Goal: Task Accomplishment & Management: Manage account settings

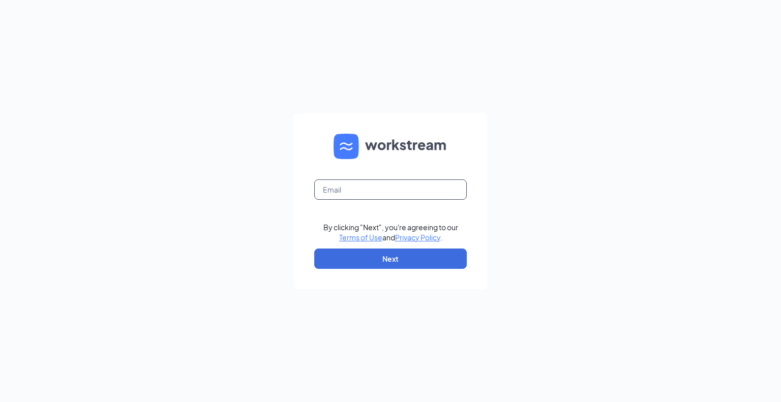
click at [371, 193] on input "text" at bounding box center [390, 189] width 152 height 20
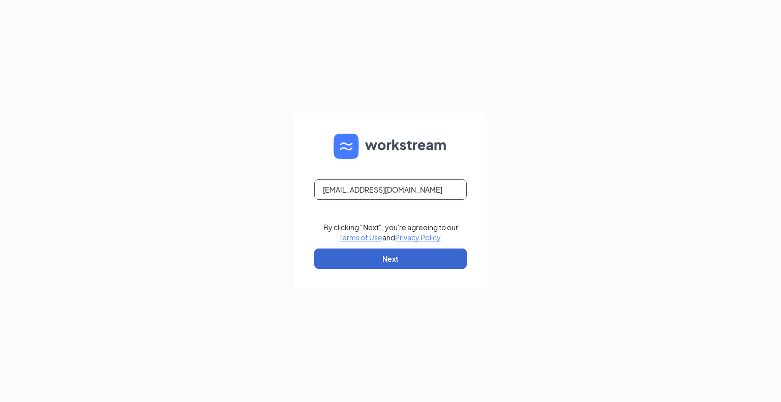
type input "[EMAIL_ADDRESS][DOMAIN_NAME]"
click at [335, 265] on button "Next" at bounding box center [390, 258] width 152 height 20
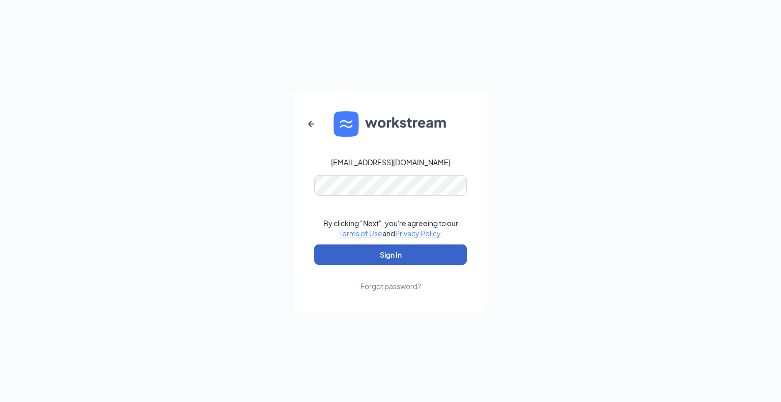
click at [395, 256] on button "Sign In" at bounding box center [390, 254] width 152 height 20
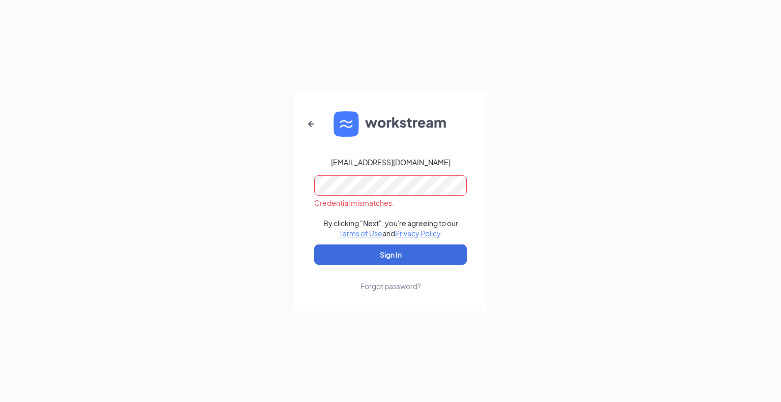
click at [294, 190] on form "hrdirector@carlislecfa.com Credential mismatches. By clicking "Next", you're ag…" at bounding box center [390, 201] width 193 height 221
click at [314, 244] on button "Sign In" at bounding box center [390, 254] width 152 height 20
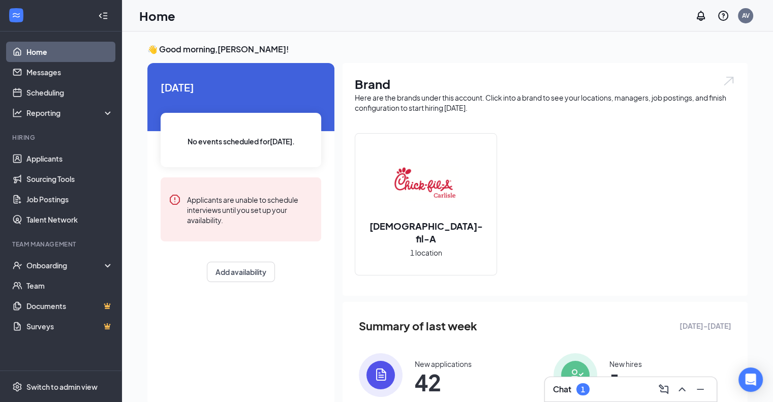
click at [606, 393] on div "Chat 1" at bounding box center [630, 389] width 155 height 16
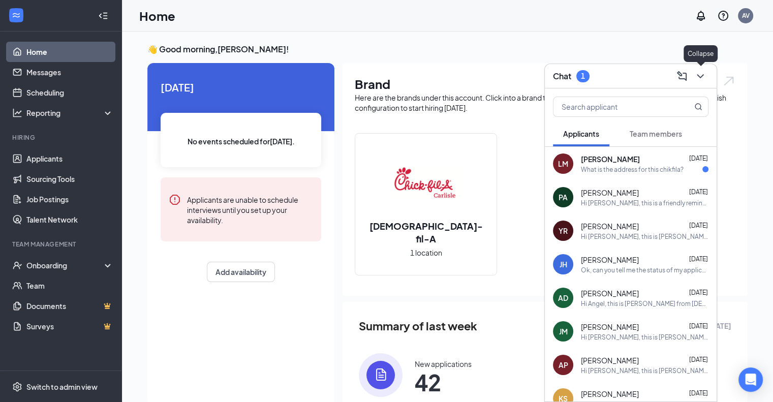
click at [703, 77] on icon "ChevronDown" at bounding box center [700, 76] width 12 height 12
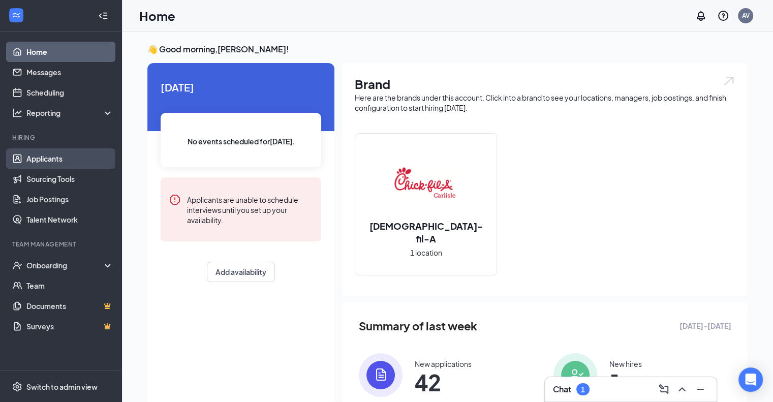
click at [73, 162] on link "Applicants" at bounding box center [69, 158] width 87 height 20
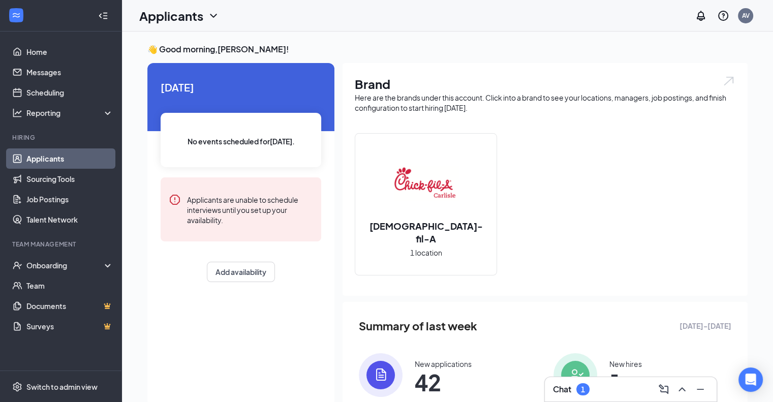
click at [73, 162] on link "Applicants" at bounding box center [69, 158] width 87 height 20
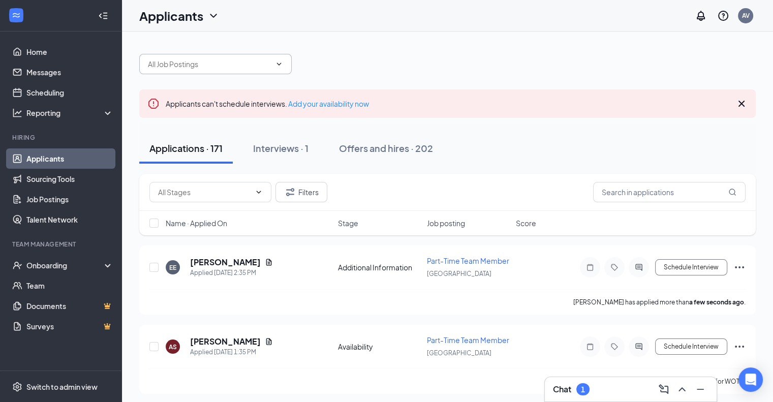
click at [269, 67] on input "text" at bounding box center [209, 63] width 123 height 11
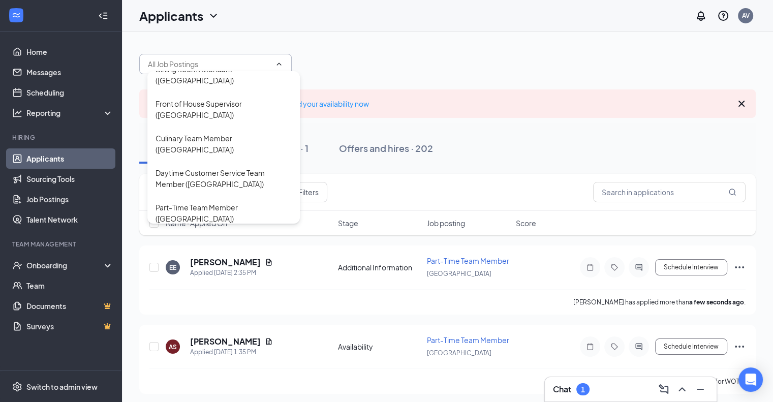
scroll to position [22, 0]
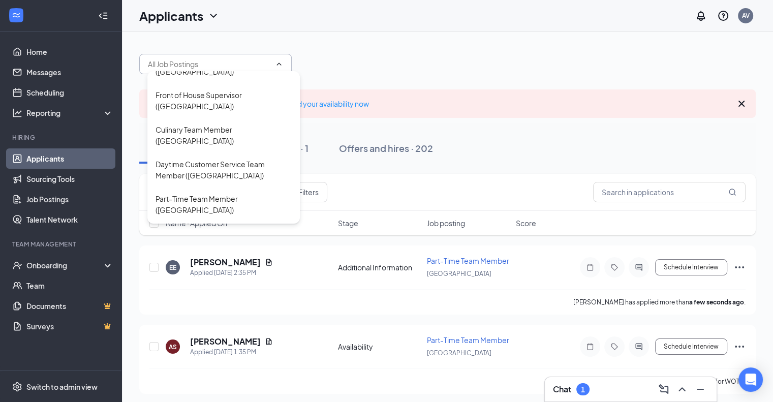
click at [245, 262] on div "Hospitality Director ([GEOGRAPHIC_DATA])" at bounding box center [223, 273] width 136 height 22
type input "Hospitality Director ([GEOGRAPHIC_DATA])"
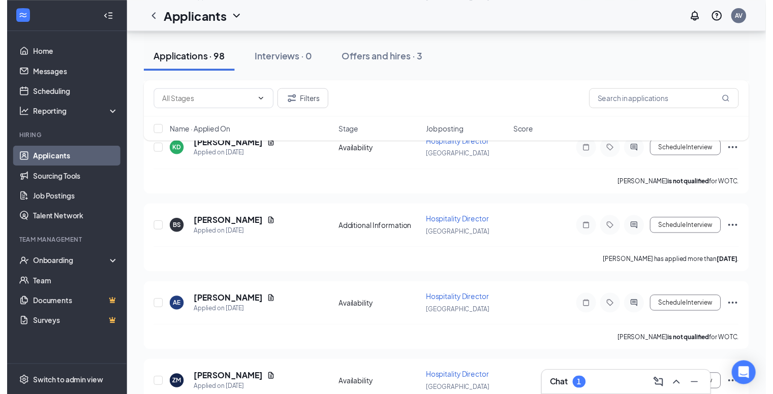
scroll to position [2210, 0]
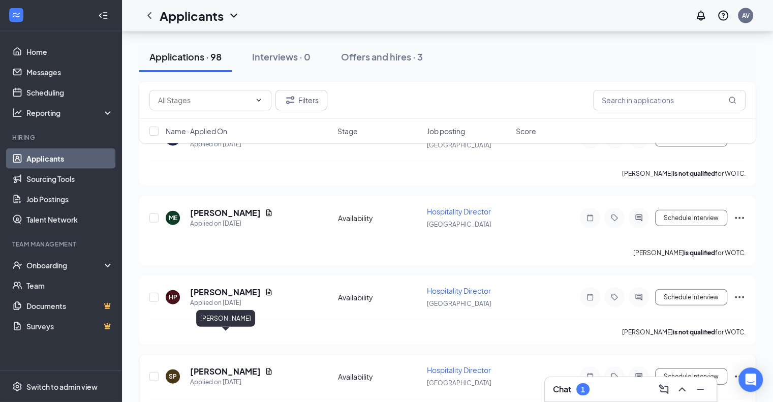
click at [215, 366] on h5 "[PERSON_NAME]" at bounding box center [225, 371] width 71 height 11
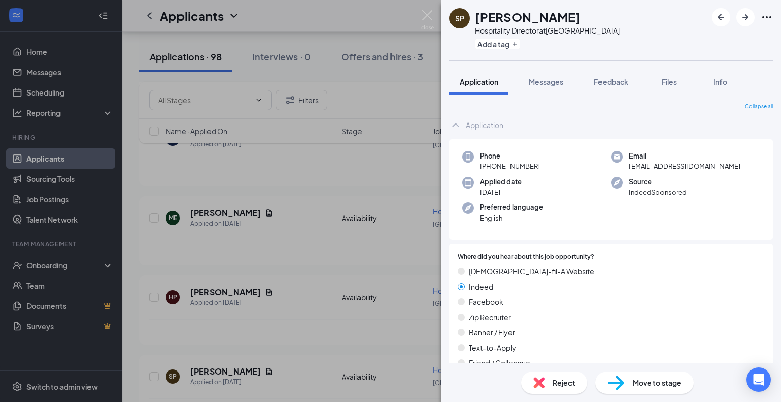
click at [556, 379] on span "Reject" at bounding box center [563, 382] width 22 height 11
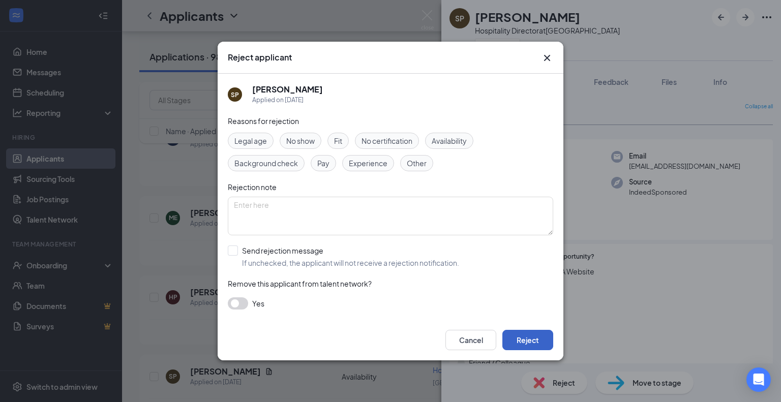
click at [524, 341] on button "Reject" at bounding box center [527, 340] width 51 height 20
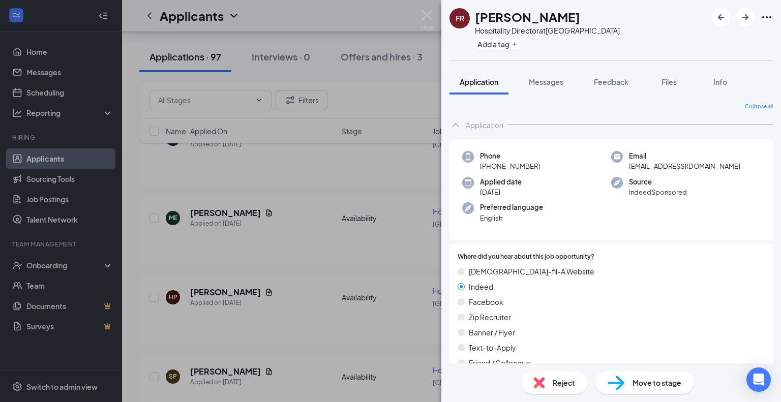
click at [567, 384] on span "Reject" at bounding box center [563, 382] width 22 height 11
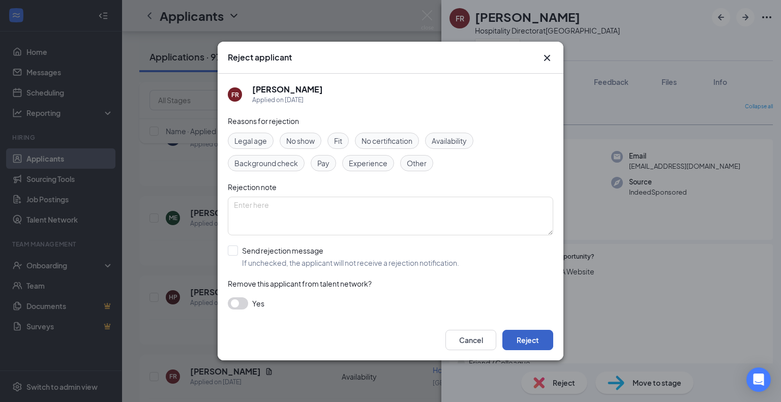
click at [524, 337] on button "Reject" at bounding box center [527, 340] width 51 height 20
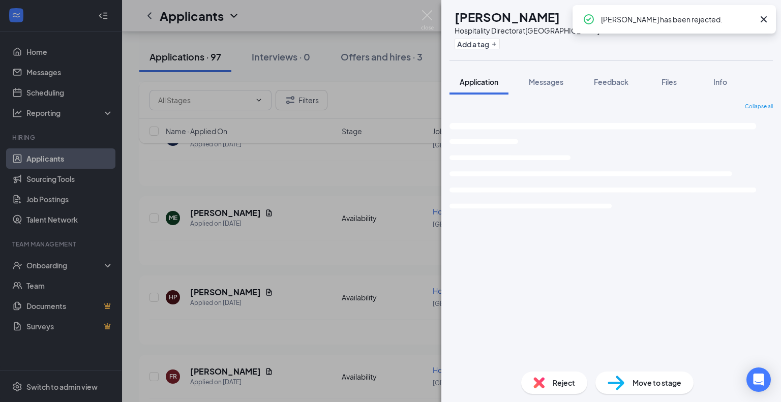
click at [524, 337] on div "Collapse all Loading interface..." at bounding box center [610, 233] width 323 height 261
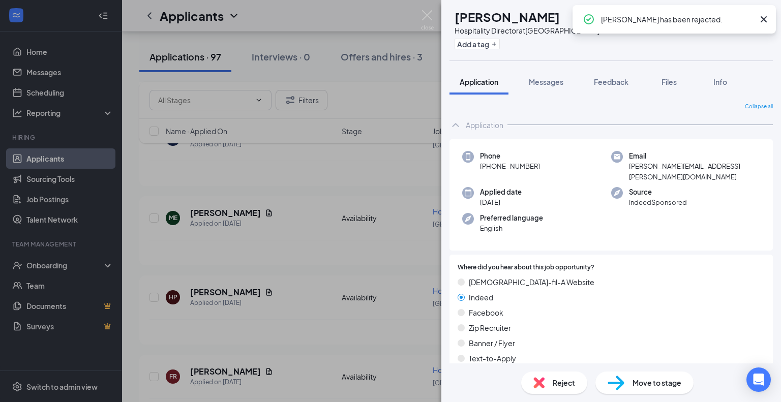
click at [551, 384] on div "Reject" at bounding box center [554, 382] width 66 height 22
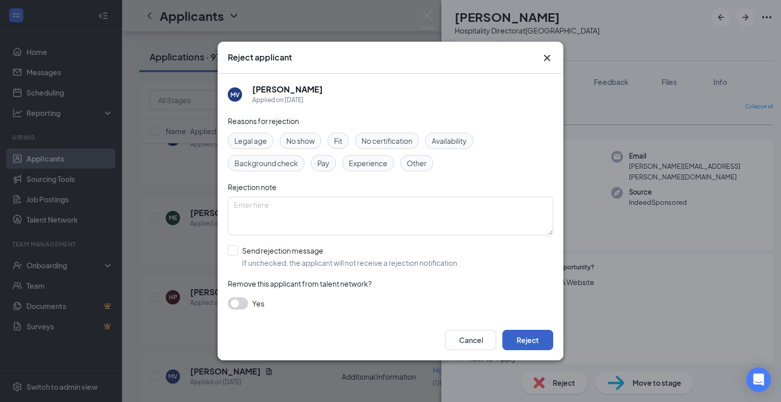
click at [539, 347] on button "Reject" at bounding box center [527, 340] width 51 height 20
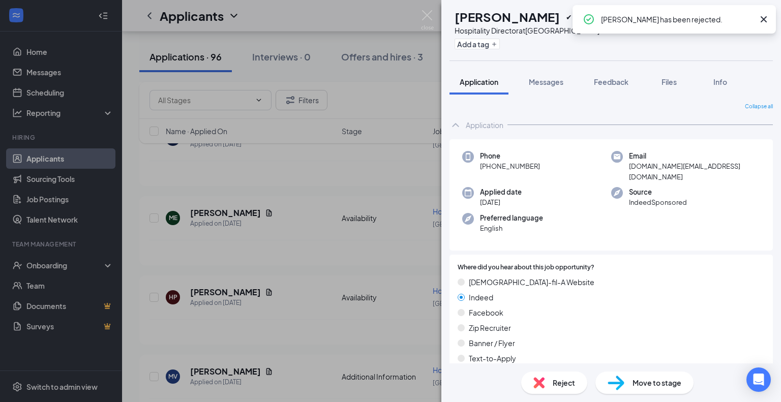
click at [559, 381] on span "Reject" at bounding box center [563, 382] width 22 height 11
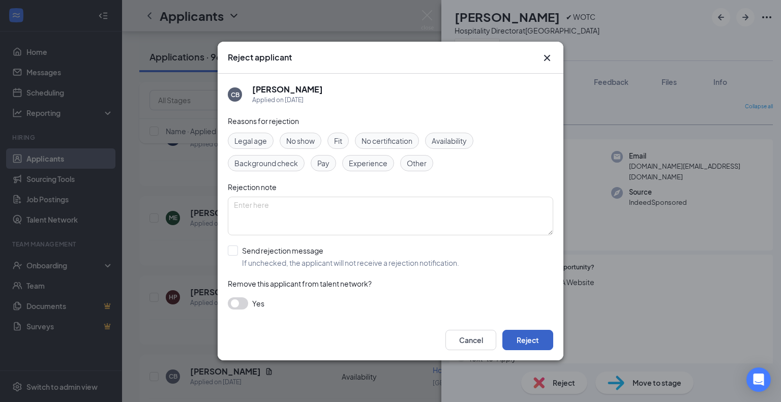
click at [530, 347] on button "Reject" at bounding box center [527, 340] width 51 height 20
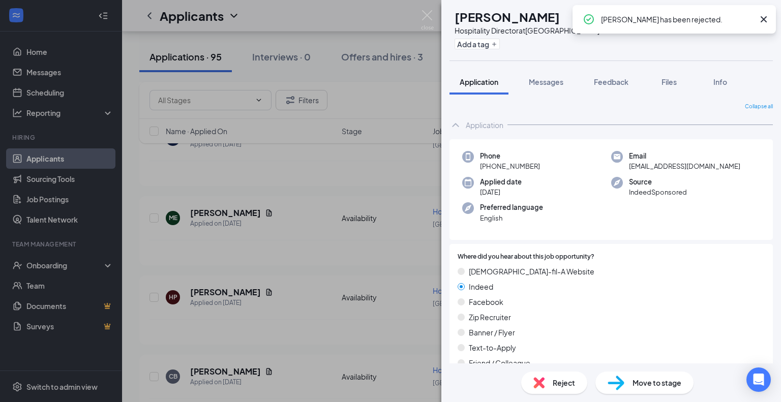
click at [558, 384] on span "Reject" at bounding box center [563, 382] width 22 height 11
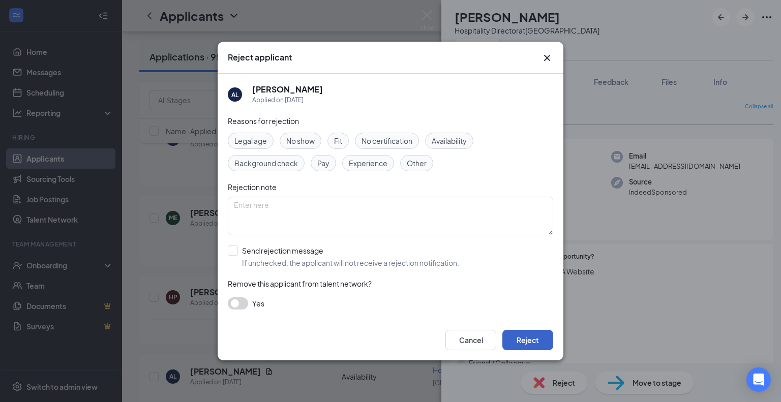
click at [538, 343] on button "Reject" at bounding box center [527, 340] width 51 height 20
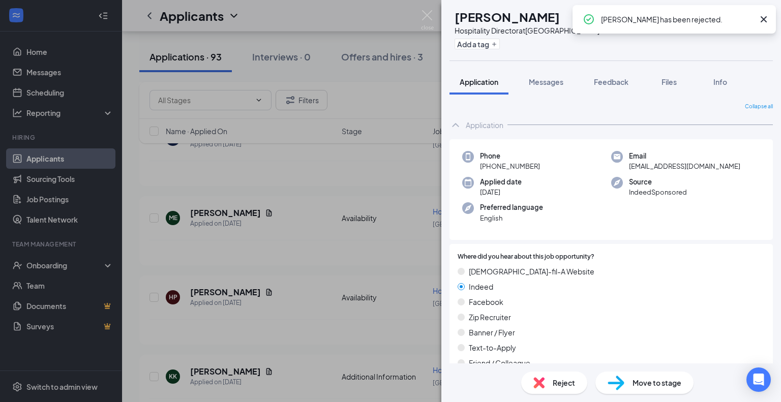
click at [561, 389] on div "Reject" at bounding box center [554, 382] width 66 height 22
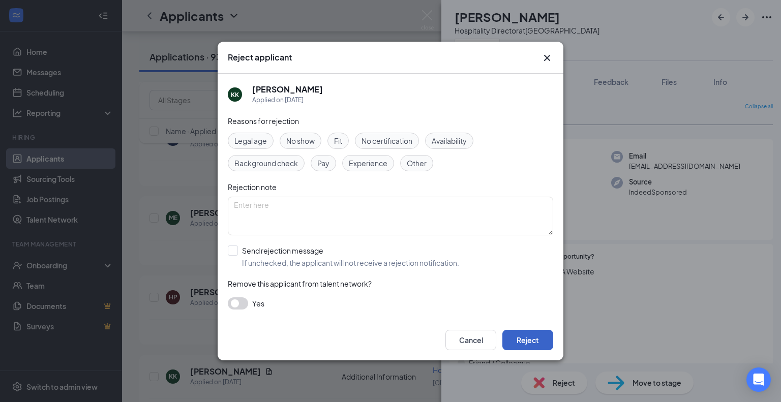
click at [527, 340] on button "Reject" at bounding box center [527, 340] width 51 height 20
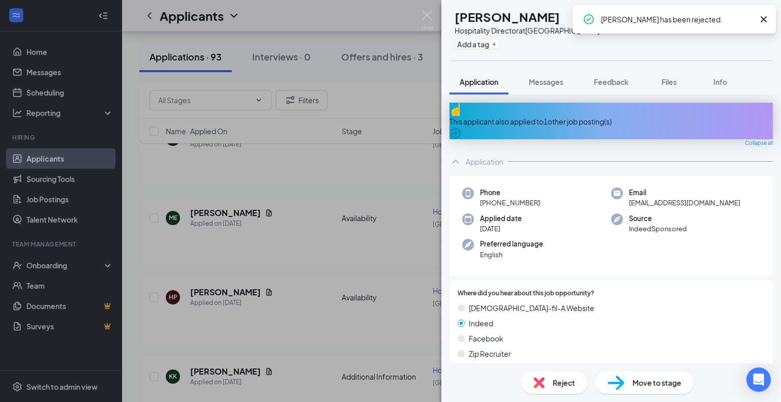
click at [555, 385] on span "Reject" at bounding box center [563, 382] width 22 height 11
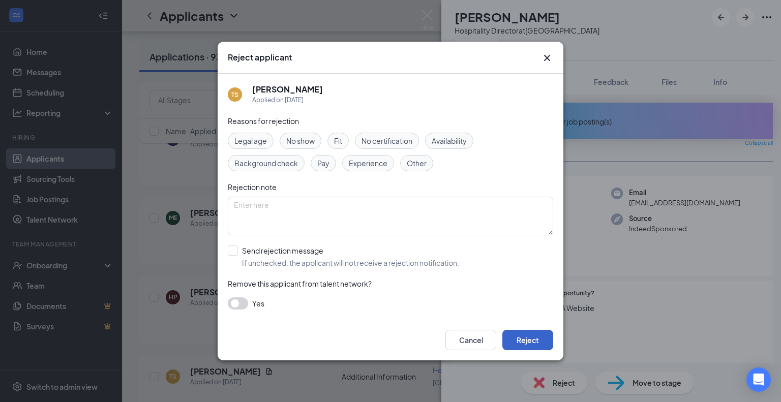
click at [542, 336] on button "Reject" at bounding box center [527, 340] width 51 height 20
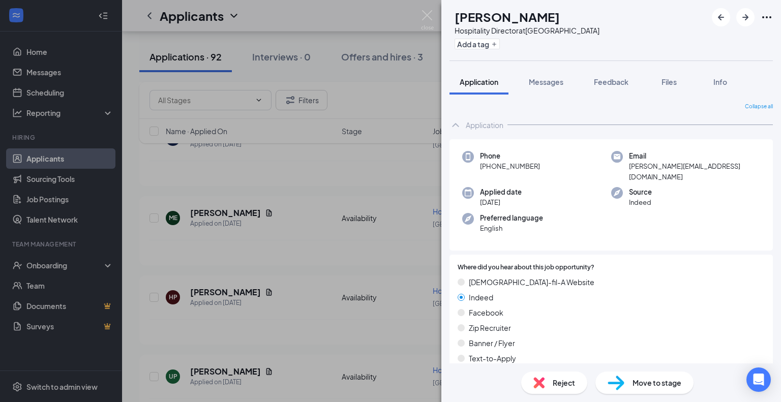
click at [538, 382] on img at bounding box center [538, 382] width 11 height 11
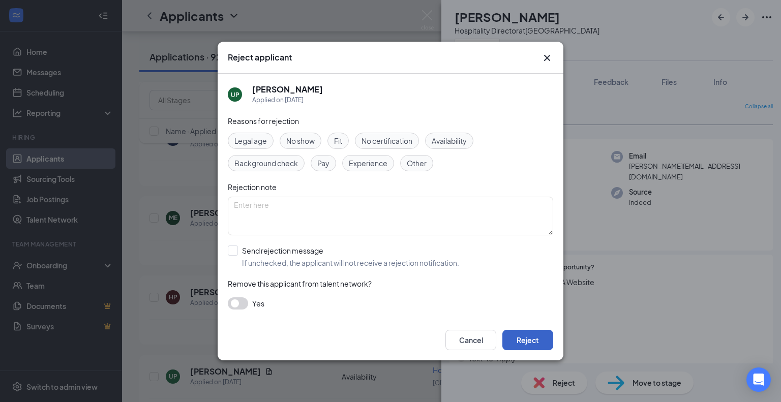
click at [531, 336] on button "Reject" at bounding box center [527, 340] width 51 height 20
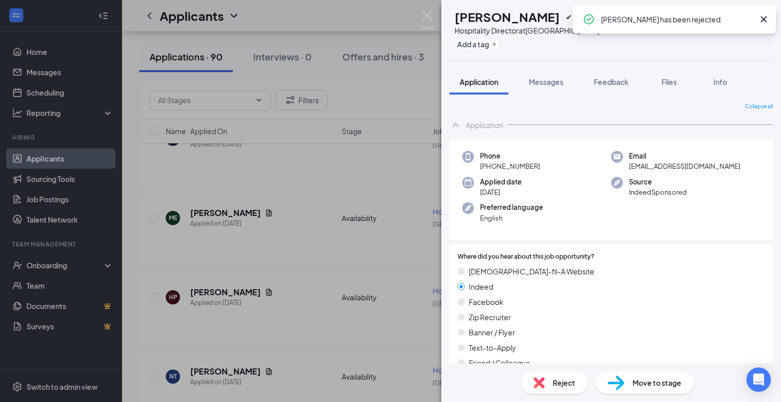
click at [557, 386] on span "Reject" at bounding box center [563, 382] width 22 height 11
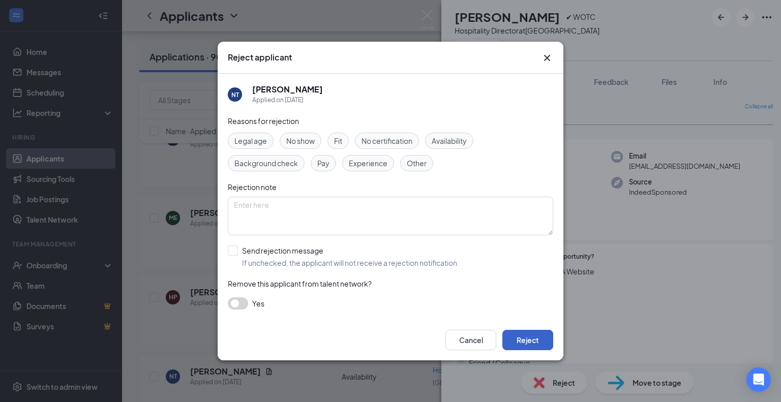
click at [531, 344] on button "Reject" at bounding box center [527, 340] width 51 height 20
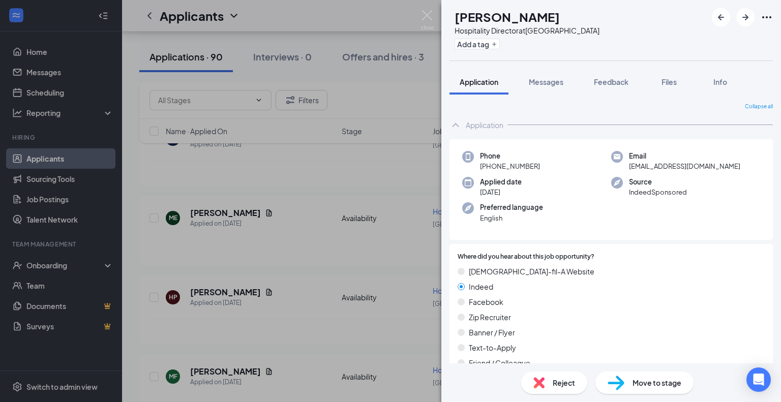
click at [557, 383] on span "Reject" at bounding box center [563, 382] width 22 height 11
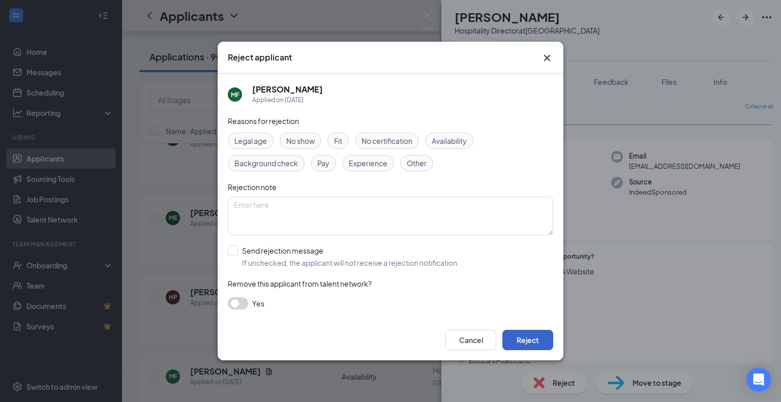
click at [533, 339] on button "Reject" at bounding box center [527, 340] width 51 height 20
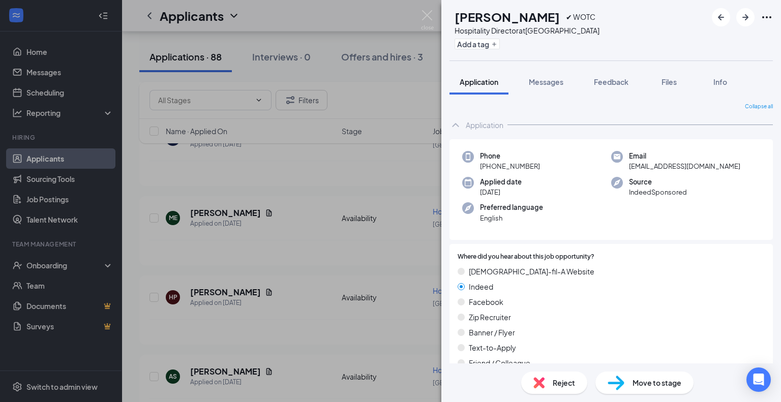
click at [545, 387] on div "Reject" at bounding box center [554, 382] width 66 height 22
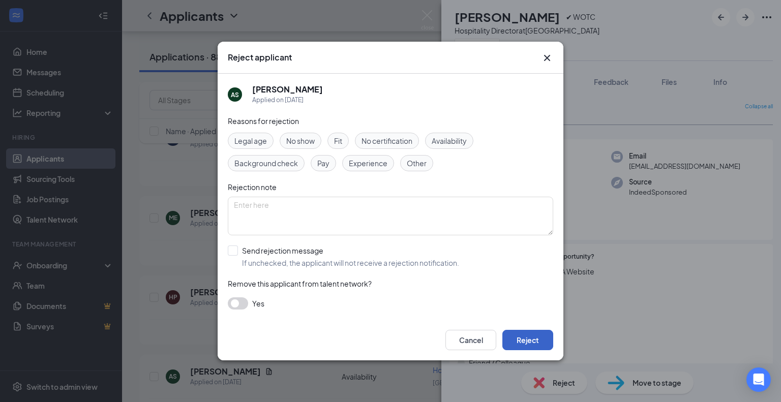
click at [541, 337] on button "Reject" at bounding box center [527, 340] width 51 height 20
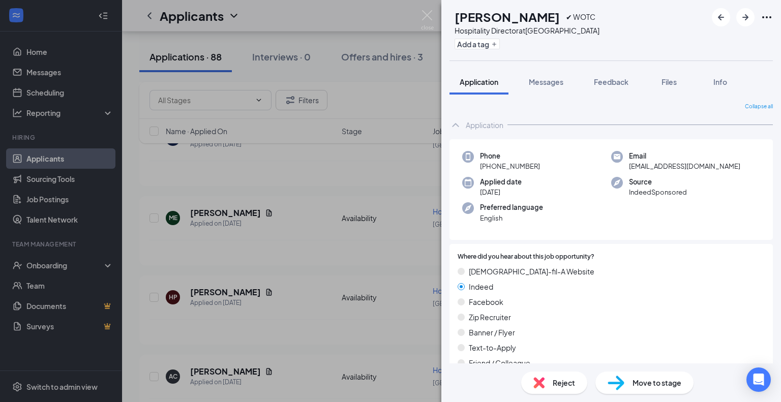
click at [565, 388] on div "Reject" at bounding box center [554, 382] width 66 height 22
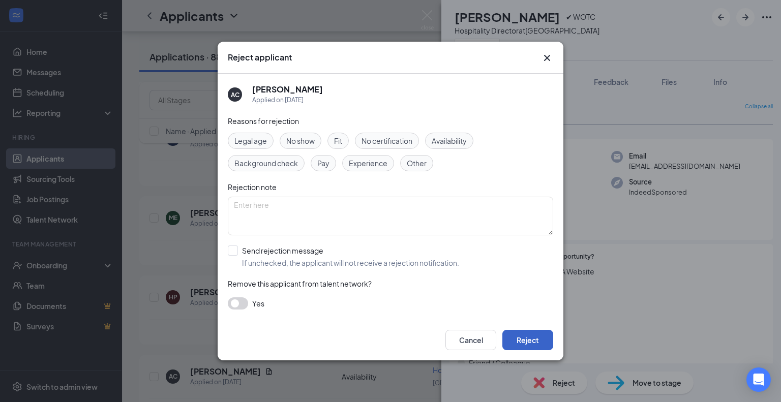
click at [516, 337] on button "Reject" at bounding box center [527, 340] width 51 height 20
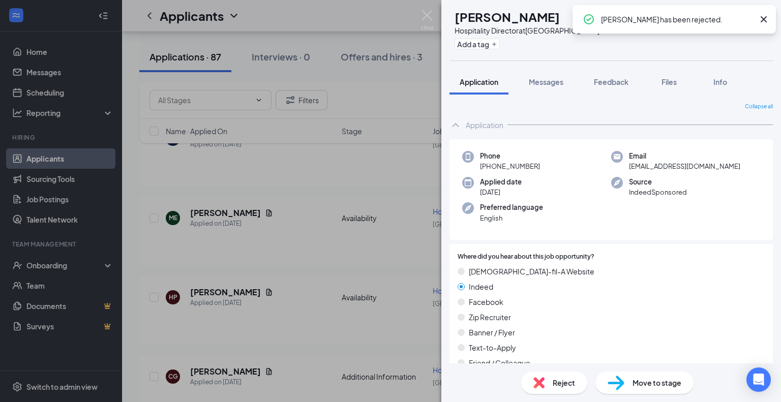
click at [554, 386] on span "Reject" at bounding box center [563, 382] width 22 height 11
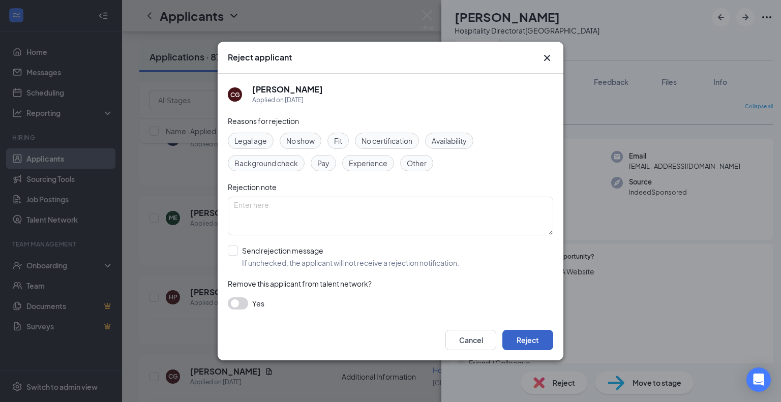
click at [520, 333] on button "Reject" at bounding box center [527, 340] width 51 height 20
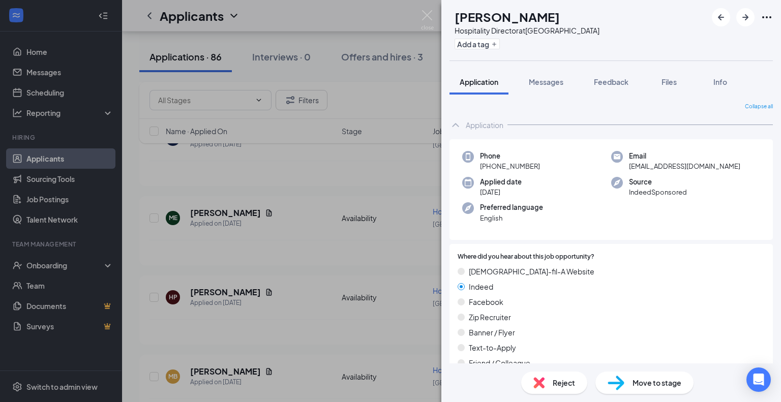
click at [545, 381] on div "Reject" at bounding box center [554, 382] width 66 height 22
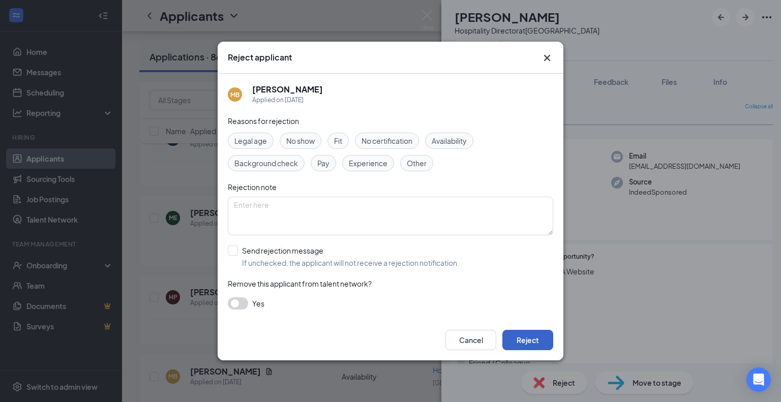
click at [537, 336] on button "Reject" at bounding box center [527, 340] width 51 height 20
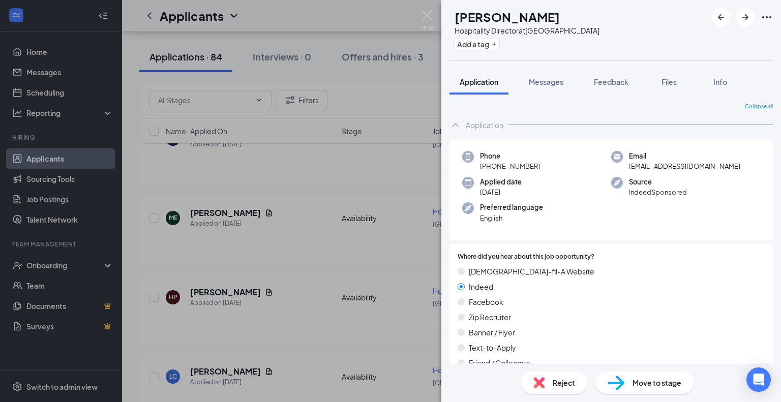
click at [555, 388] on div "Reject" at bounding box center [554, 382] width 66 height 22
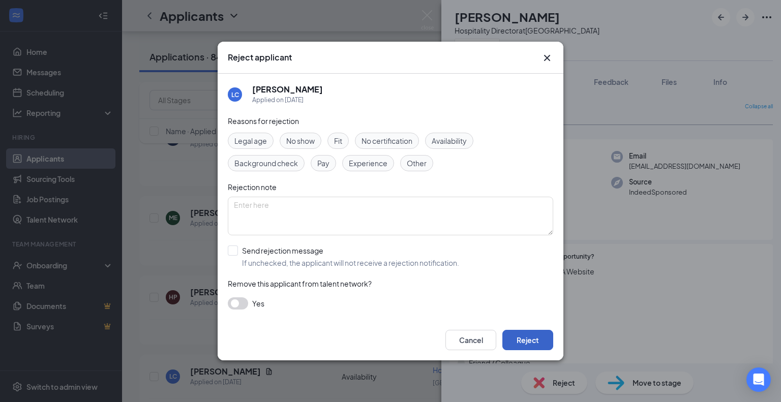
click at [531, 341] on button "Reject" at bounding box center [527, 340] width 51 height 20
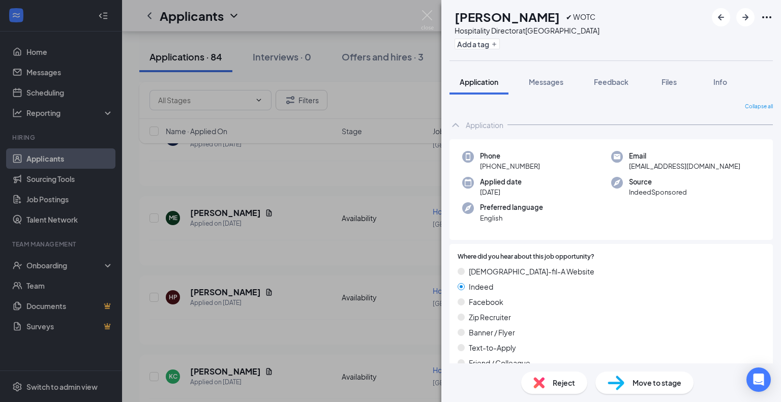
click at [559, 381] on span "Reject" at bounding box center [563, 382] width 22 height 11
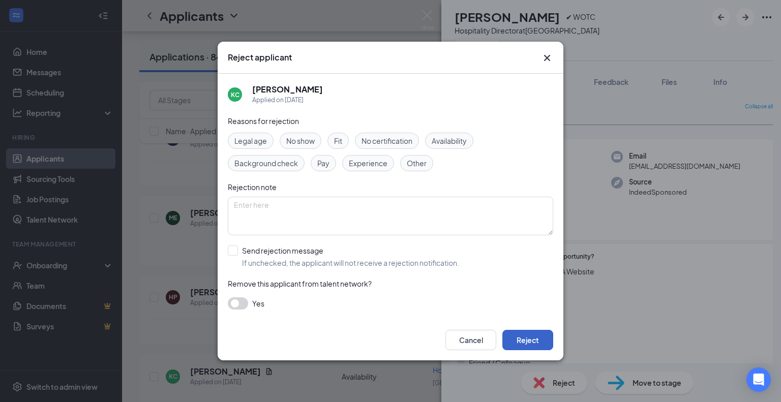
click at [526, 343] on button "Reject" at bounding box center [527, 340] width 51 height 20
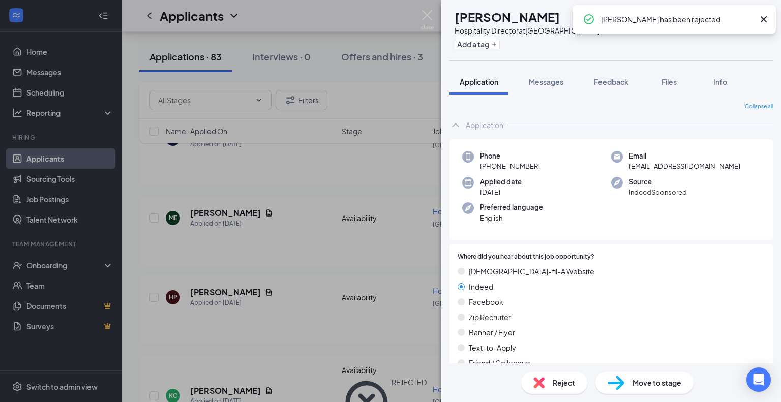
click at [533, 387] on img at bounding box center [538, 382] width 11 height 11
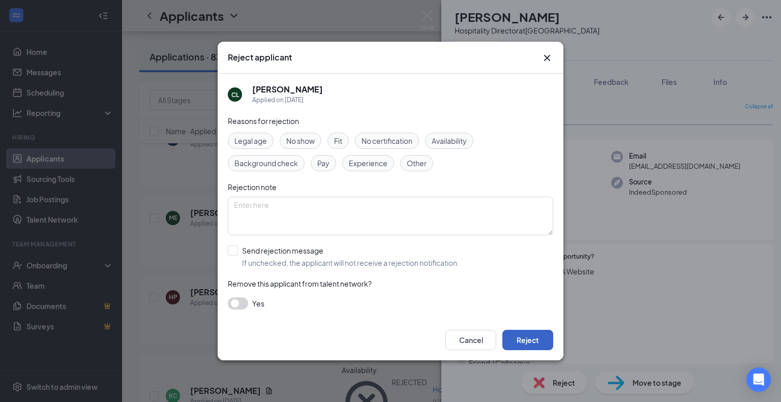
click at [517, 343] on button "Reject" at bounding box center [527, 340] width 51 height 20
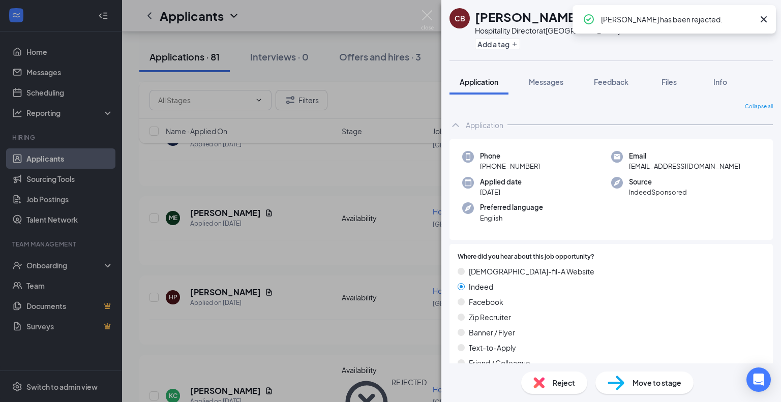
click at [550, 383] on div "Reject" at bounding box center [554, 382] width 66 height 22
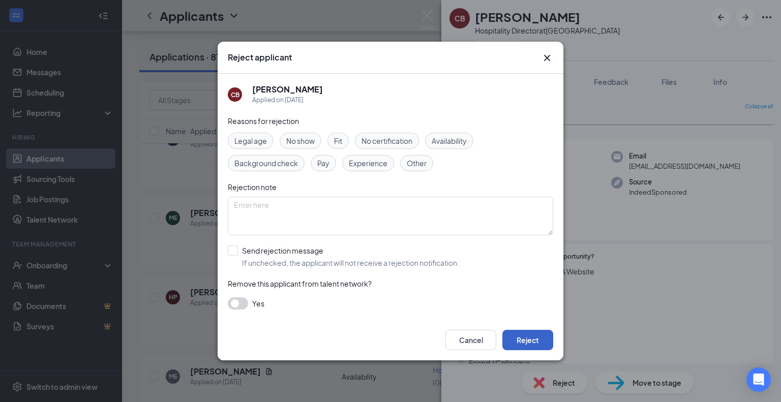
click at [522, 346] on button "Reject" at bounding box center [527, 340] width 51 height 20
click at [522, 346] on div "Text-to-Apply" at bounding box center [610, 347] width 307 height 11
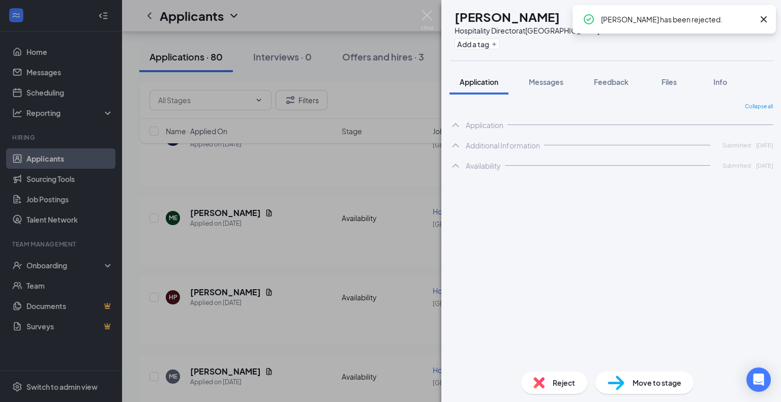
click at [553, 384] on span "Reject" at bounding box center [563, 382] width 22 height 11
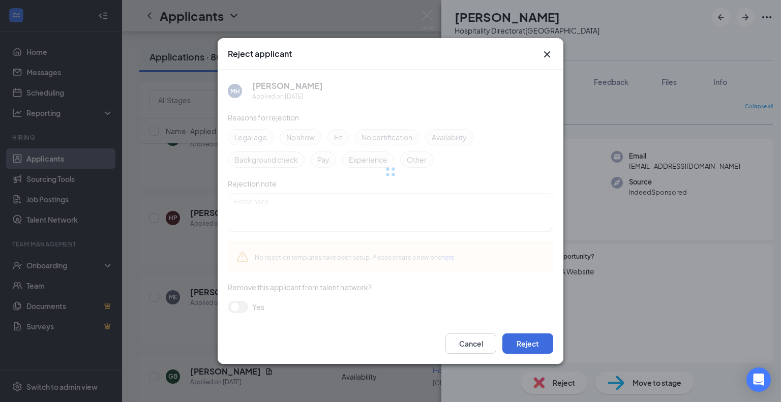
click at [553, 384] on div "Reject applicant MH [PERSON_NAME] Applied on [DATE] Reasons for rejection Legal…" at bounding box center [390, 201] width 781 height 402
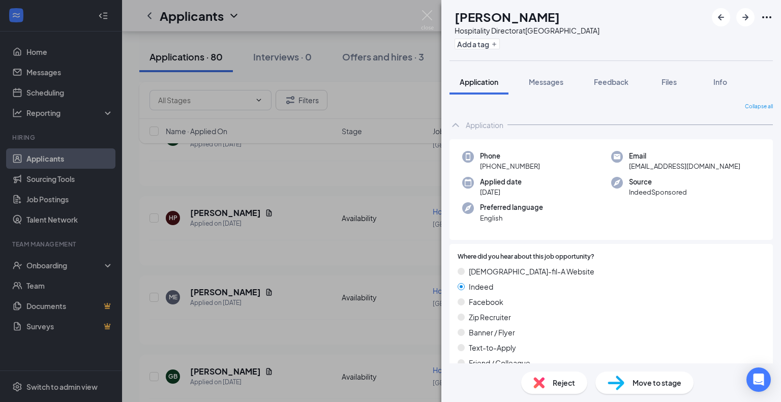
click at [555, 397] on div "Reject Move to stage" at bounding box center [610, 382] width 339 height 39
click at [555, 382] on span "Reject" at bounding box center [563, 382] width 22 height 11
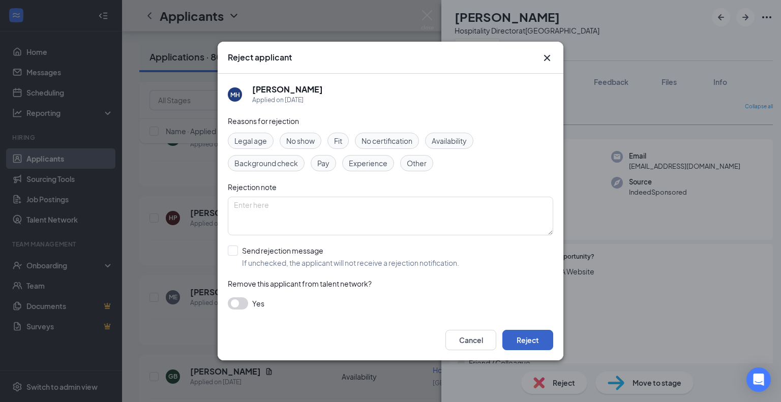
click at [511, 338] on button "Reject" at bounding box center [527, 340] width 51 height 20
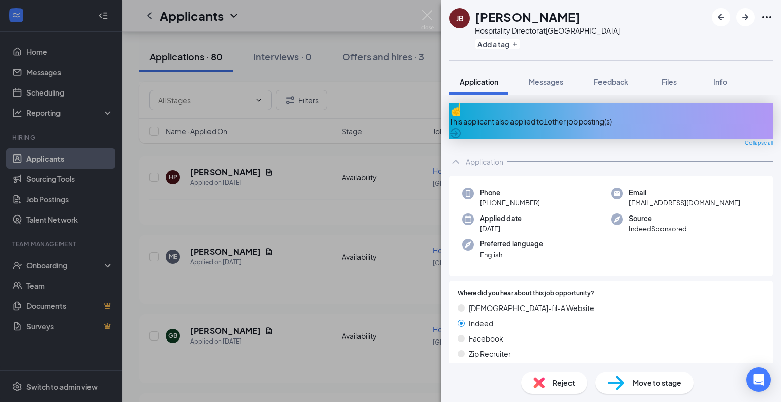
click at [565, 382] on span "Reject" at bounding box center [563, 382] width 22 height 11
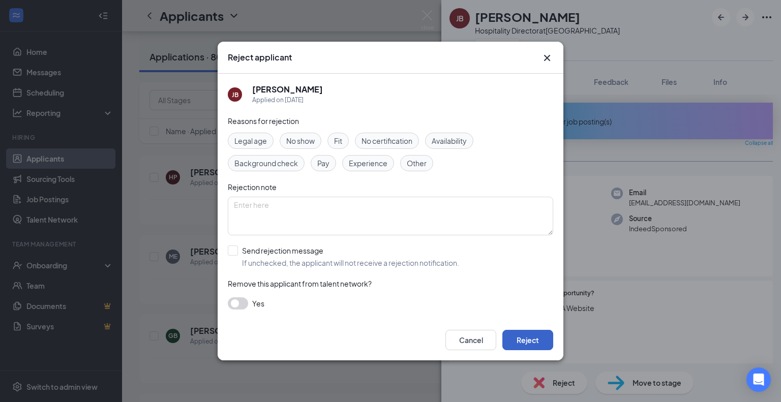
click at [530, 343] on button "Reject" at bounding box center [527, 340] width 51 height 20
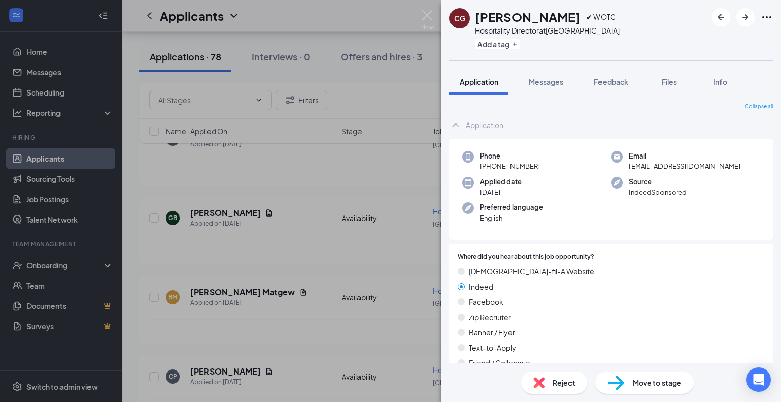
click at [551, 383] on div "Reject" at bounding box center [554, 382] width 66 height 22
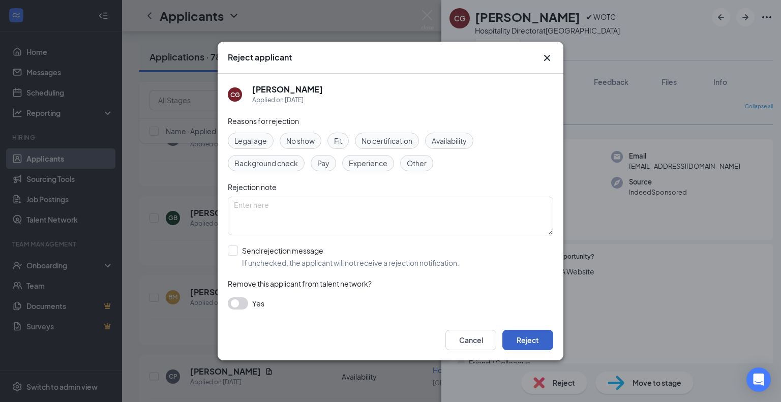
click at [524, 335] on button "Reject" at bounding box center [527, 340] width 51 height 20
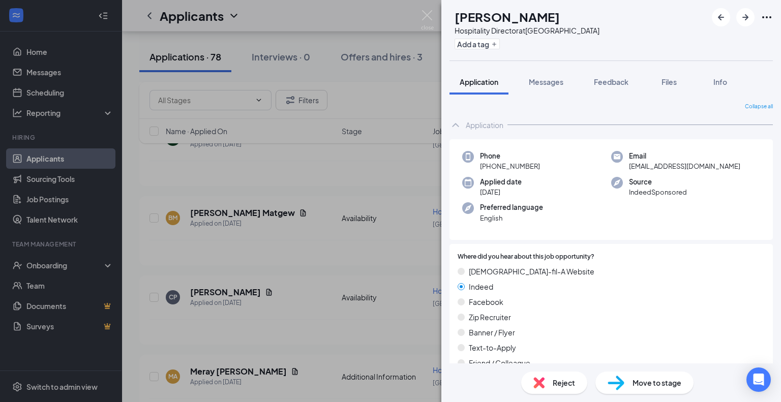
click at [563, 385] on span "Reject" at bounding box center [563, 382] width 22 height 11
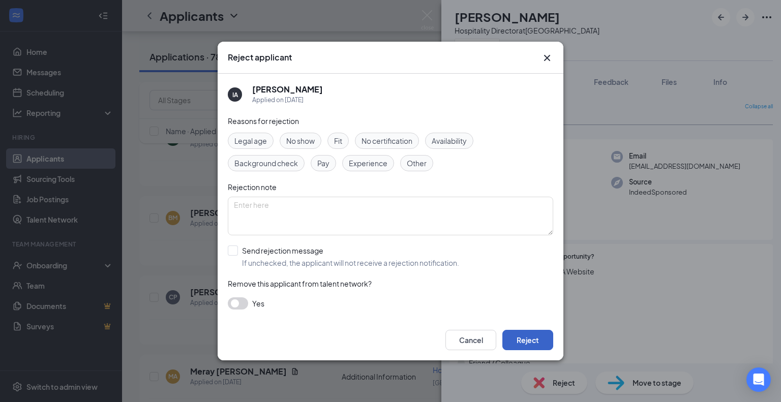
click at [522, 345] on button "Reject" at bounding box center [527, 340] width 51 height 20
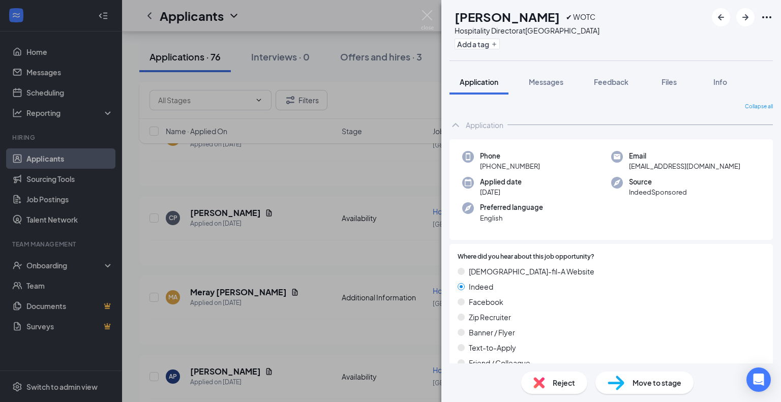
click at [557, 388] on div "Reject" at bounding box center [554, 382] width 66 height 22
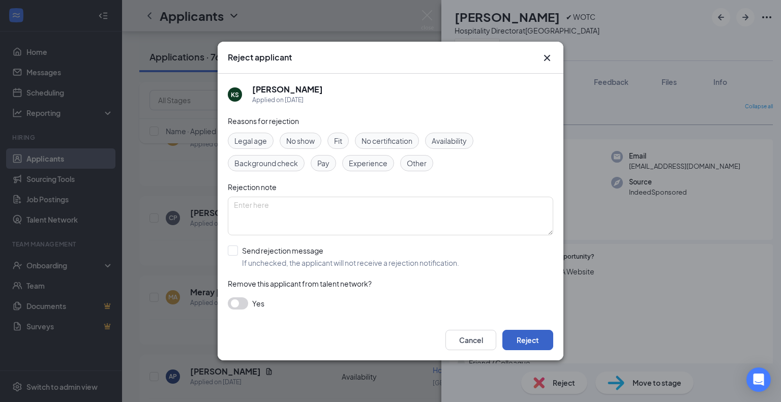
click at [526, 343] on button "Reject" at bounding box center [527, 340] width 51 height 20
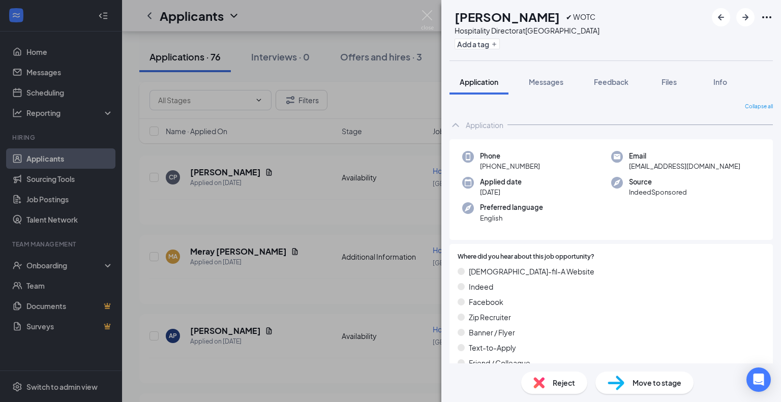
click at [545, 380] on div "Reject" at bounding box center [554, 382] width 66 height 22
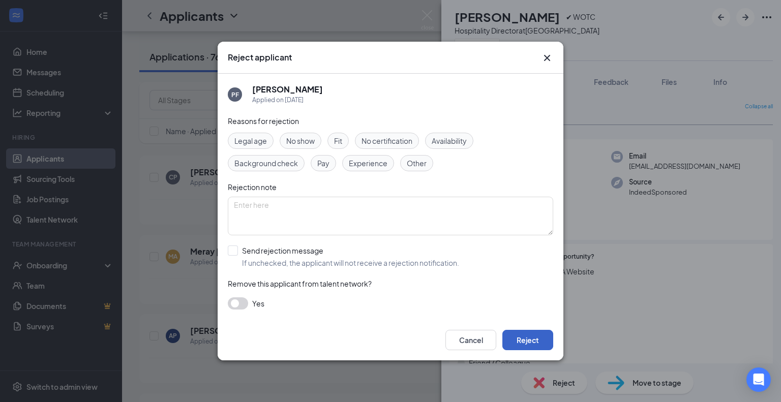
click at [533, 339] on button "Reject" at bounding box center [527, 340] width 51 height 20
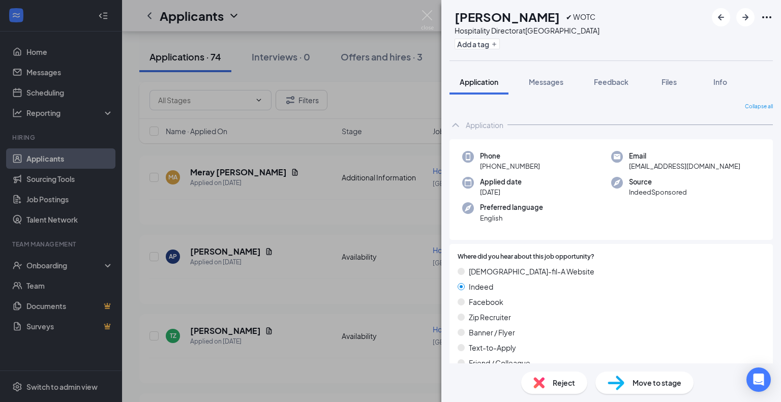
click at [561, 390] on div "Reject" at bounding box center [554, 382] width 66 height 22
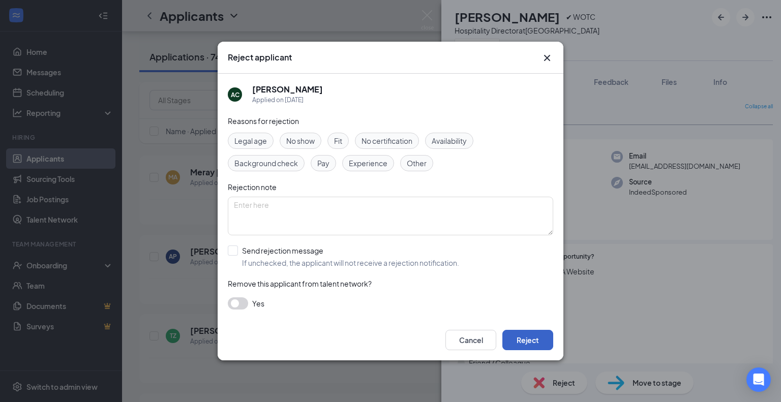
click at [539, 344] on button "Reject" at bounding box center [527, 340] width 51 height 20
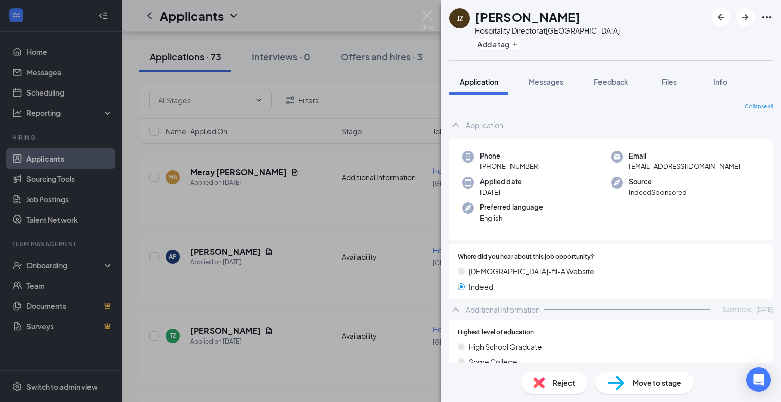
click at [544, 379] on img at bounding box center [538, 382] width 11 height 11
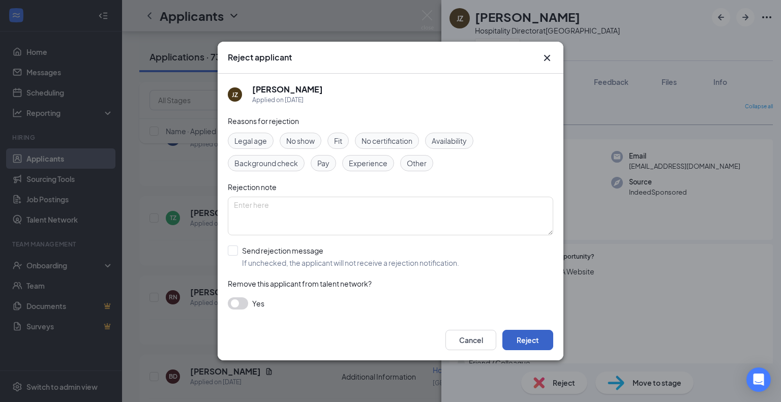
click at [532, 336] on button "Reject" at bounding box center [527, 340] width 51 height 20
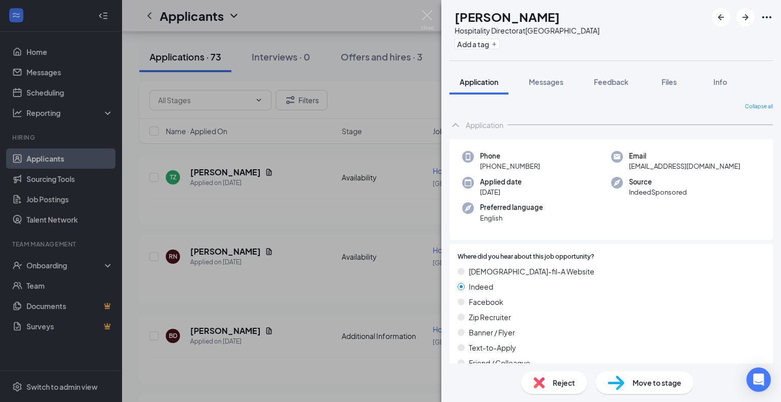
click at [552, 382] on span "Reject" at bounding box center [563, 382] width 22 height 11
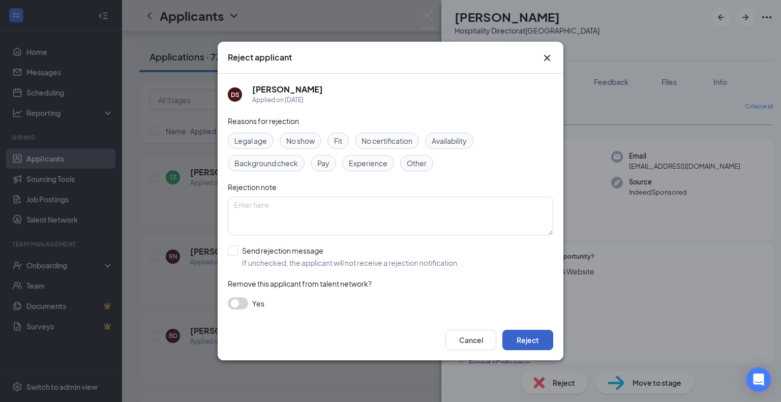
click at [537, 345] on button "Reject" at bounding box center [527, 340] width 51 height 20
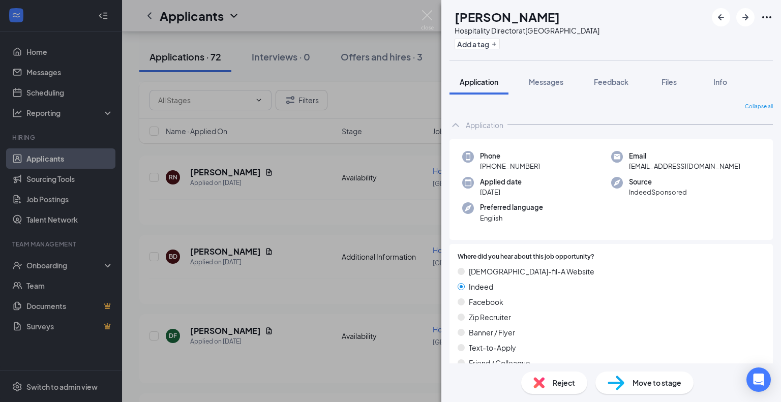
click at [541, 384] on img at bounding box center [538, 382] width 11 height 11
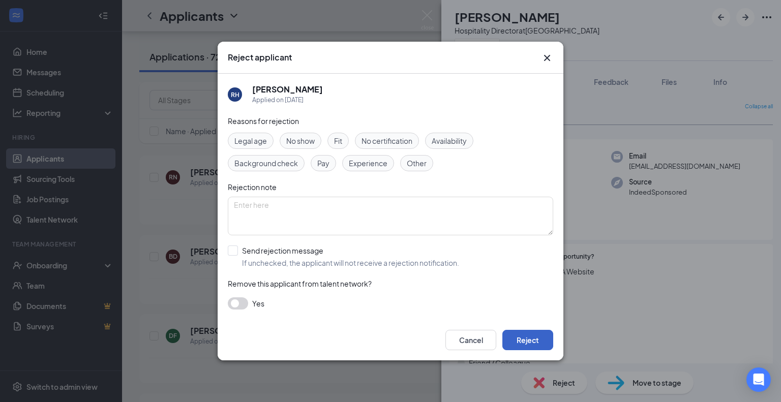
click at [526, 338] on button "Reject" at bounding box center [527, 340] width 51 height 20
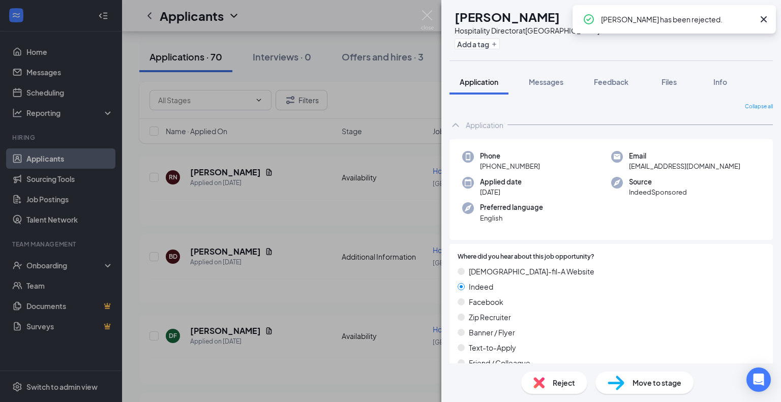
click at [543, 381] on img at bounding box center [538, 382] width 11 height 11
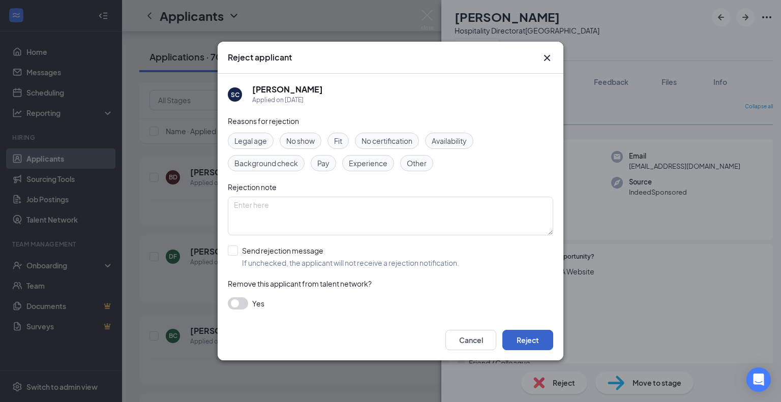
click at [544, 337] on button "Reject" at bounding box center [527, 340] width 51 height 20
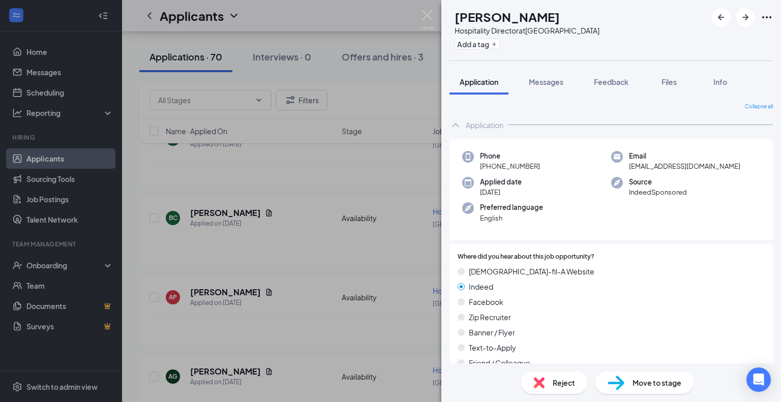
click at [526, 378] on div "Reject" at bounding box center [554, 382] width 66 height 22
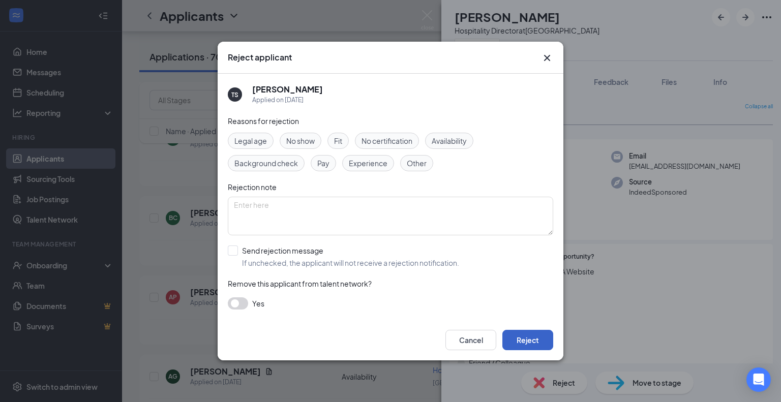
click at [525, 331] on button "Reject" at bounding box center [527, 340] width 51 height 20
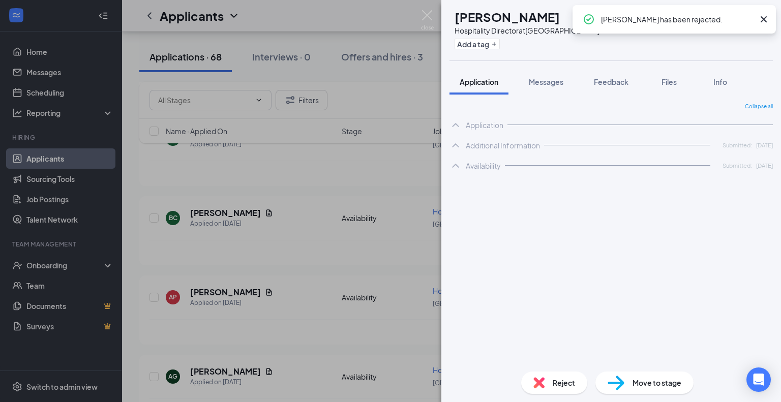
click at [537, 386] on img at bounding box center [538, 382] width 11 height 11
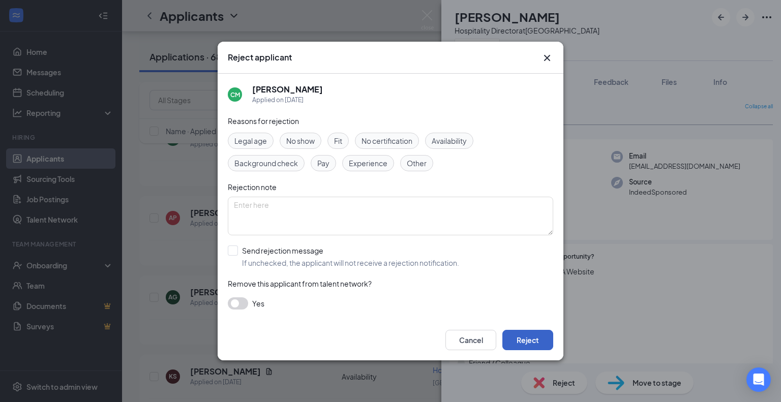
click at [532, 346] on button "Reject" at bounding box center [527, 340] width 51 height 20
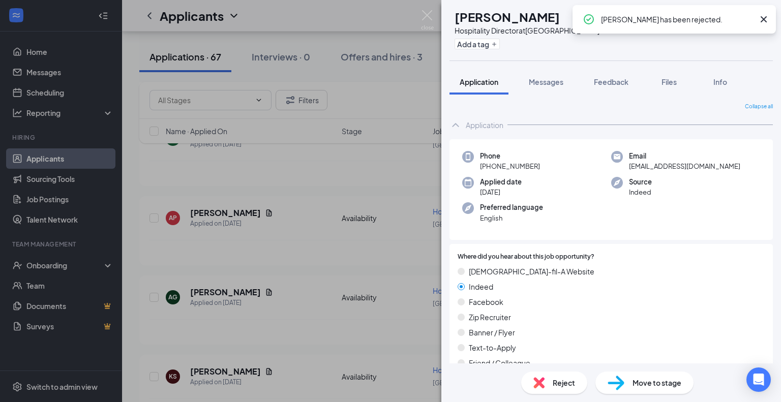
click at [540, 387] on img at bounding box center [538, 382] width 11 height 11
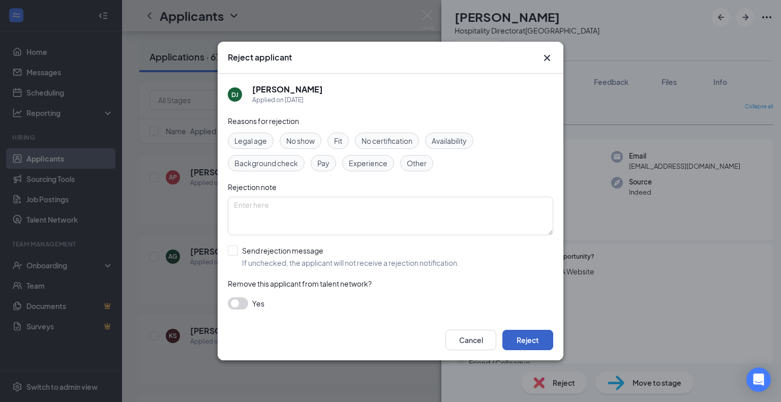
click at [533, 337] on button "Reject" at bounding box center [527, 340] width 51 height 20
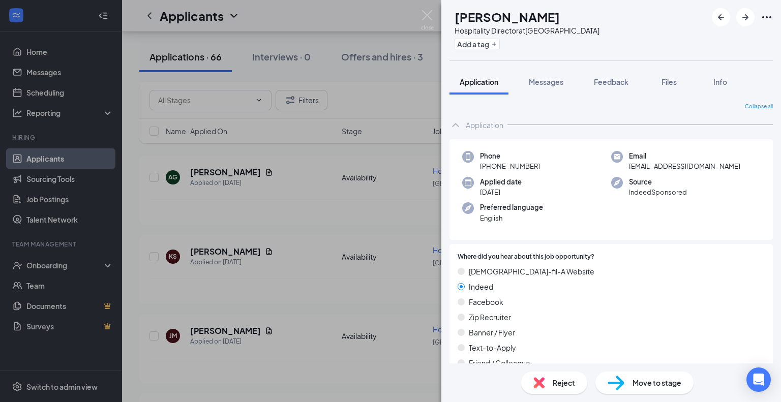
click at [551, 380] on div "Reject" at bounding box center [554, 382] width 66 height 22
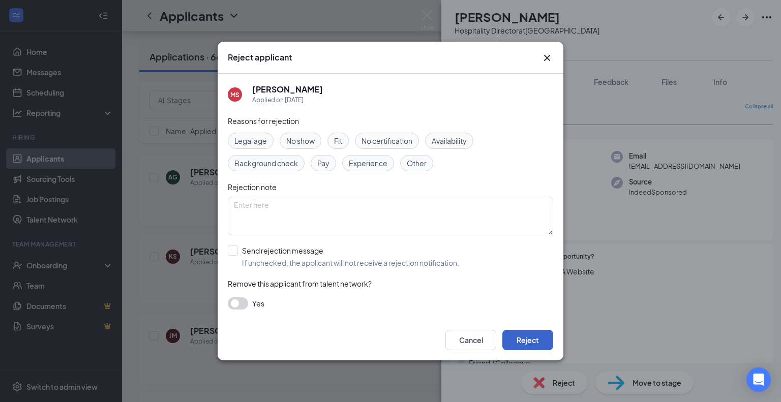
click at [532, 342] on button "Reject" at bounding box center [527, 340] width 51 height 20
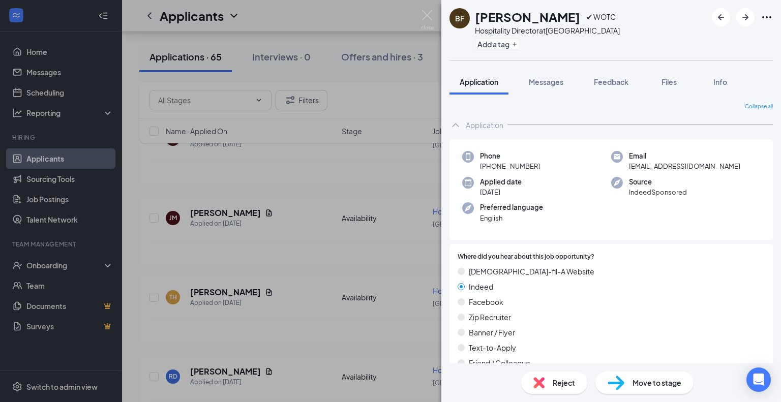
click at [540, 388] on img at bounding box center [538, 382] width 11 height 11
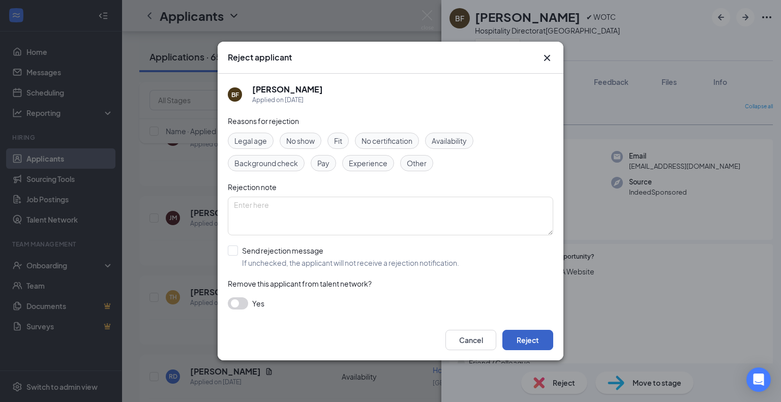
click at [519, 335] on button "Reject" at bounding box center [527, 340] width 51 height 20
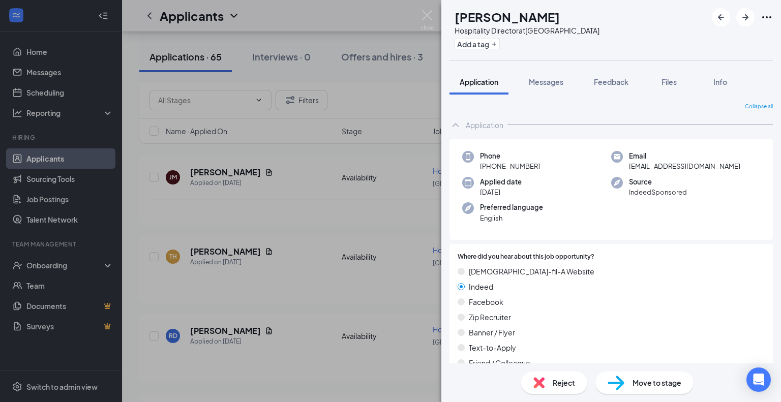
click at [546, 376] on div "Reject" at bounding box center [554, 382] width 66 height 22
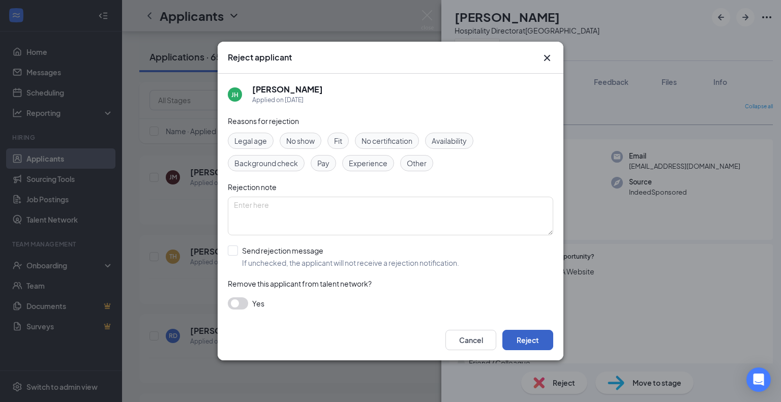
click at [528, 337] on button "Reject" at bounding box center [527, 340] width 51 height 20
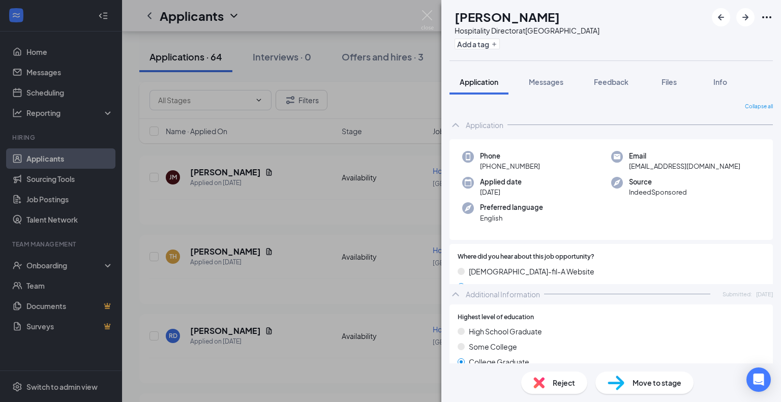
click at [536, 336] on div "Banner / Flyer" at bounding box center [610, 332] width 307 height 11
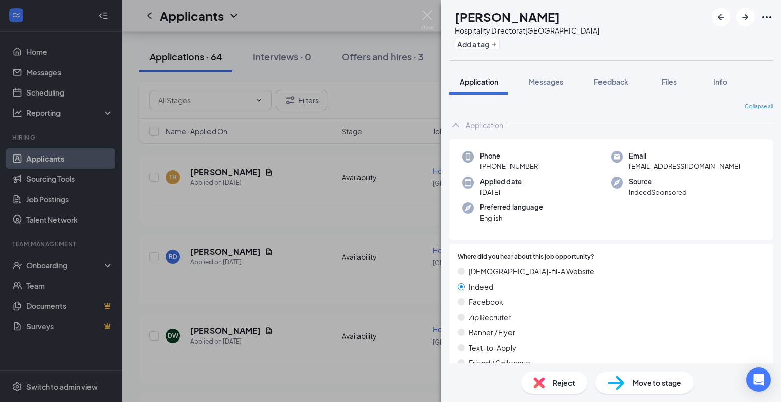
click at [560, 378] on span "Reject" at bounding box center [563, 382] width 22 height 11
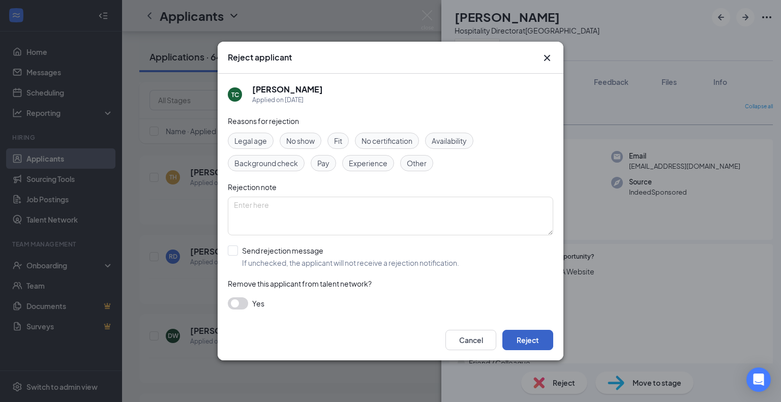
click at [530, 339] on button "Reject" at bounding box center [527, 340] width 51 height 20
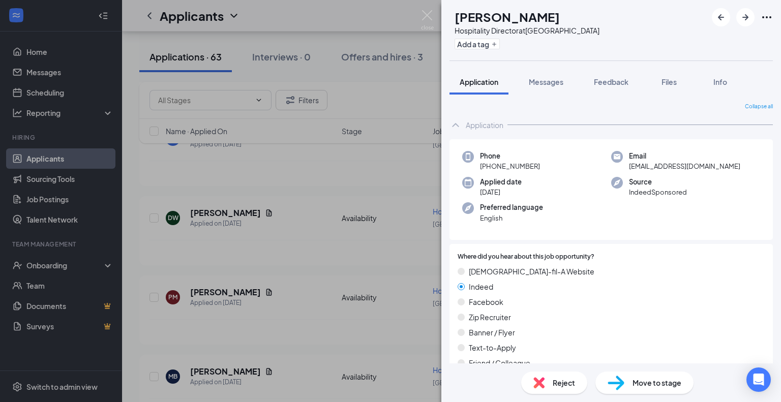
click at [540, 386] on img at bounding box center [538, 382] width 11 height 11
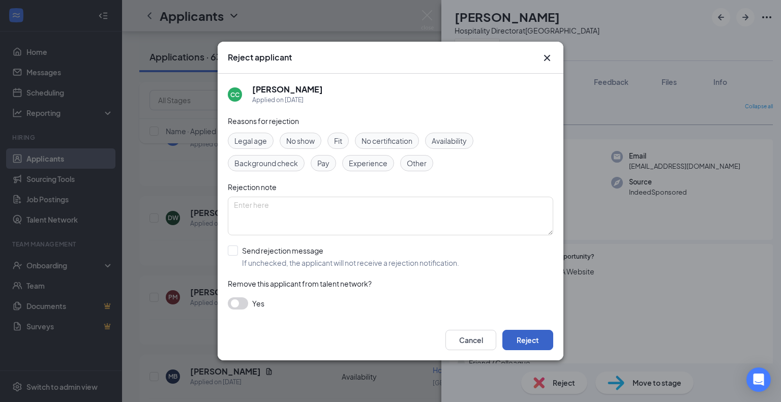
click at [523, 339] on button "Reject" at bounding box center [527, 340] width 51 height 20
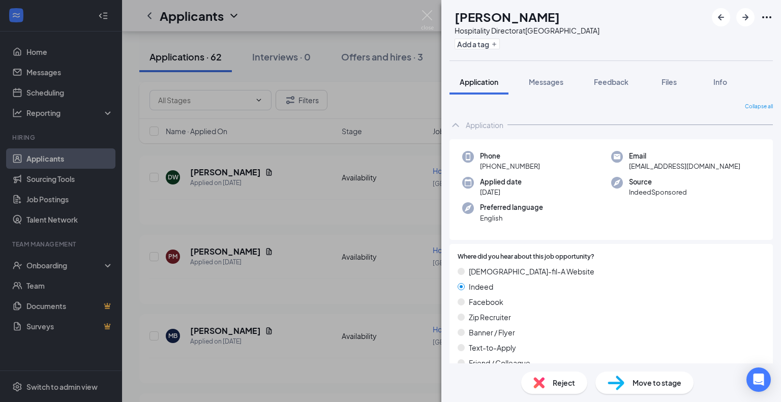
click at [550, 388] on div "Reject" at bounding box center [554, 382] width 66 height 22
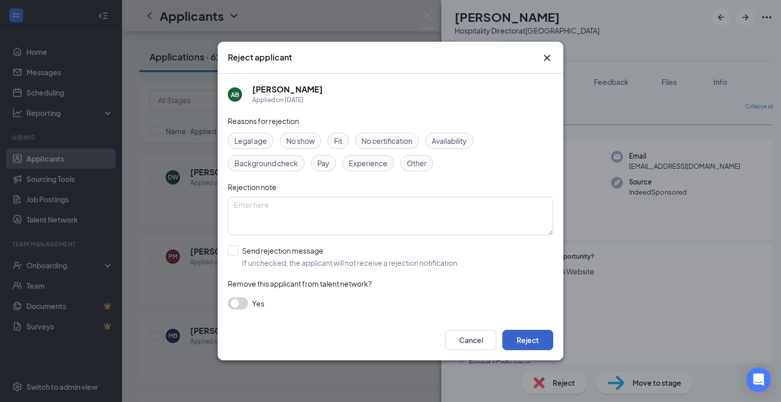
click at [527, 334] on button "Reject" at bounding box center [527, 340] width 51 height 20
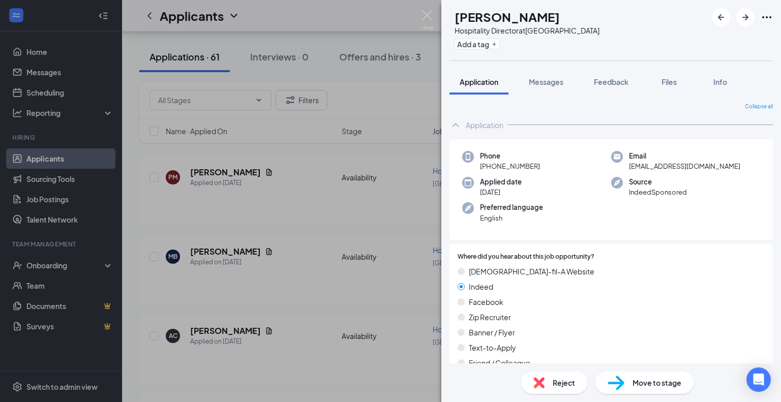
click at [547, 389] on div "Reject" at bounding box center [554, 382] width 66 height 22
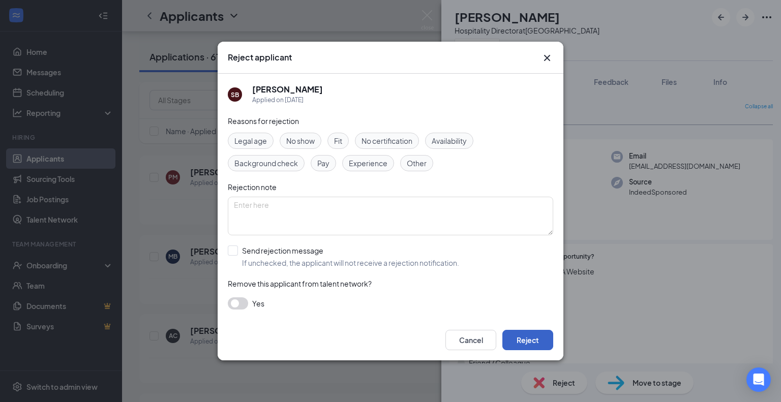
click at [537, 343] on button "Reject" at bounding box center [527, 340] width 51 height 20
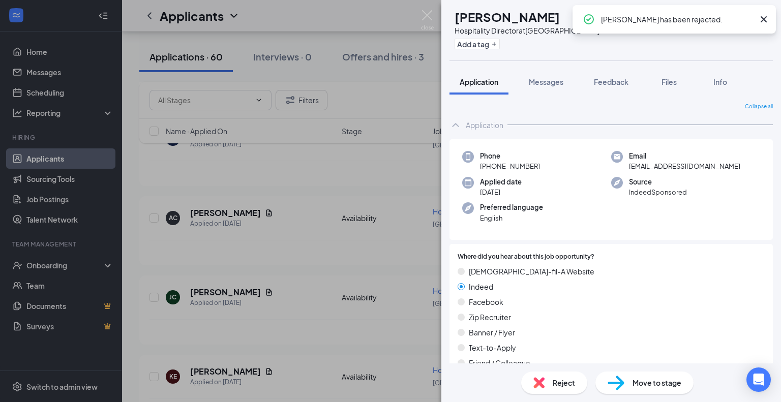
click at [555, 386] on span "Reject" at bounding box center [563, 382] width 22 height 11
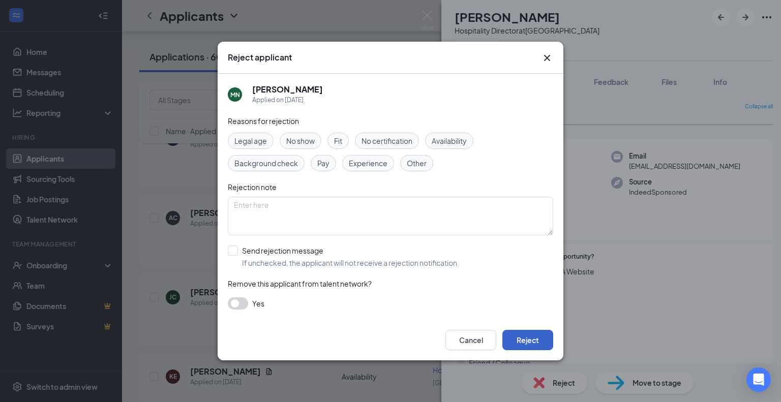
click at [541, 347] on button "Reject" at bounding box center [527, 340] width 51 height 20
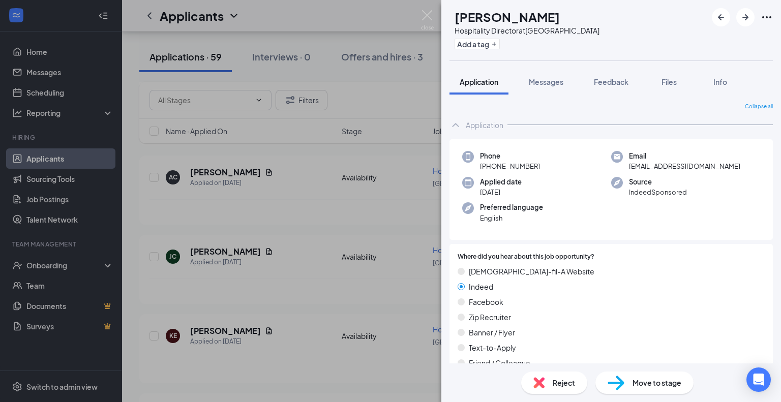
click at [547, 381] on div "Reject" at bounding box center [554, 382] width 66 height 22
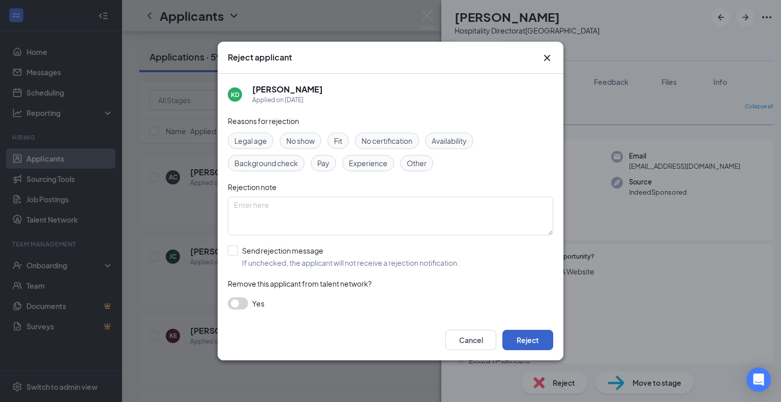
click at [518, 339] on button "Reject" at bounding box center [527, 340] width 51 height 20
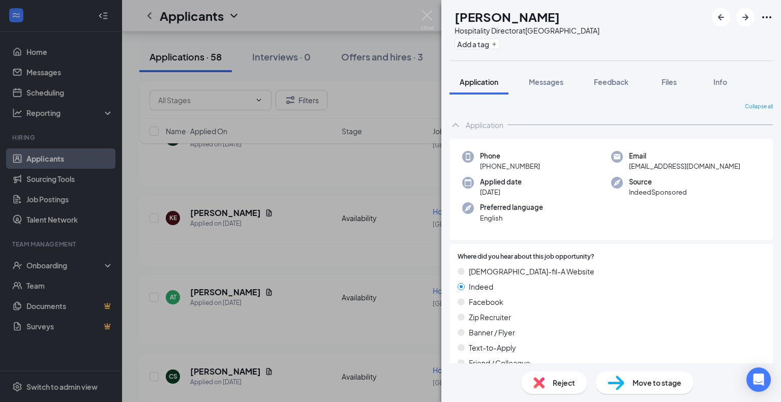
click at [550, 389] on div "Reject" at bounding box center [554, 382] width 66 height 22
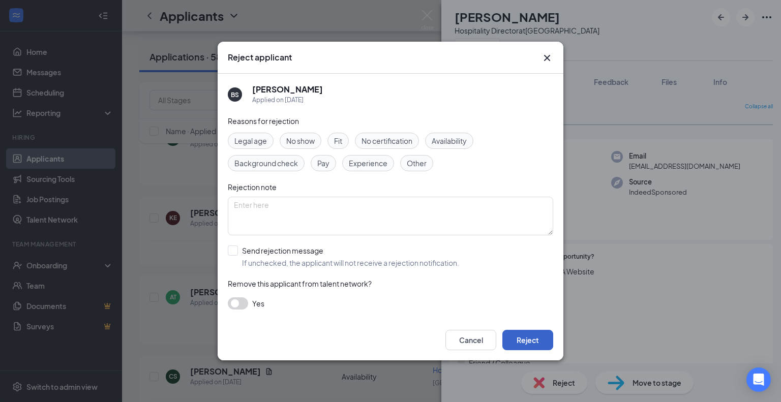
click at [534, 331] on button "Reject" at bounding box center [527, 340] width 51 height 20
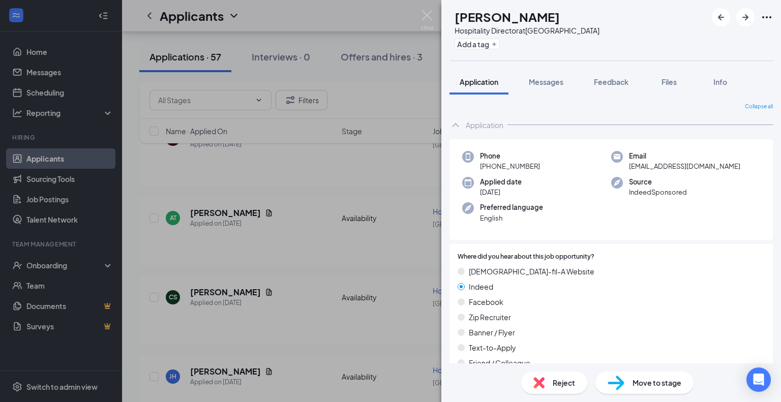
click at [546, 383] on div "Reject" at bounding box center [554, 382] width 66 height 22
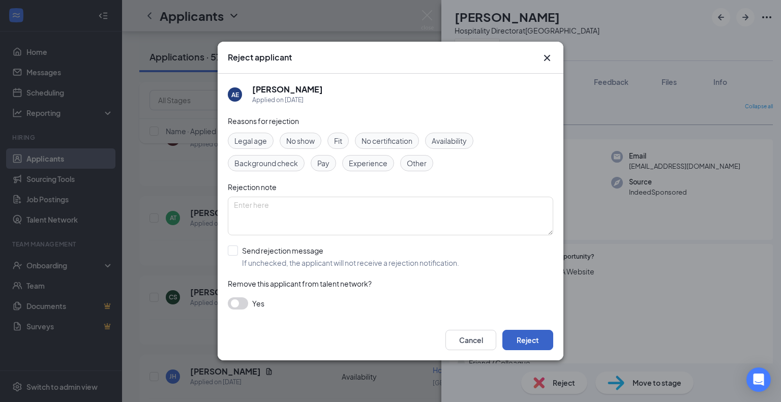
click at [528, 343] on button "Reject" at bounding box center [527, 340] width 51 height 20
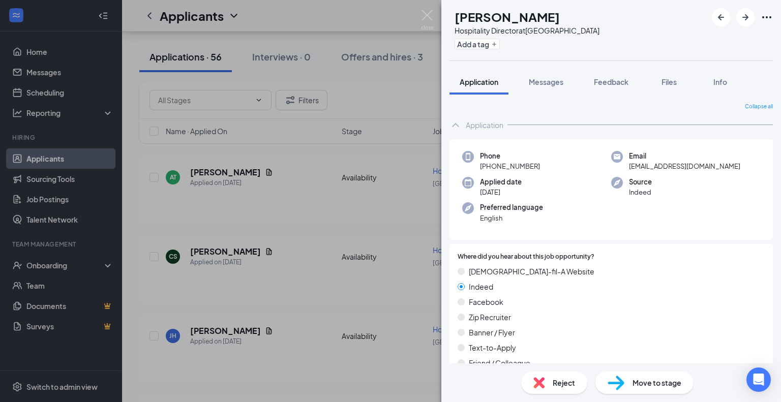
click at [533, 384] on div "Reject" at bounding box center [554, 382] width 66 height 22
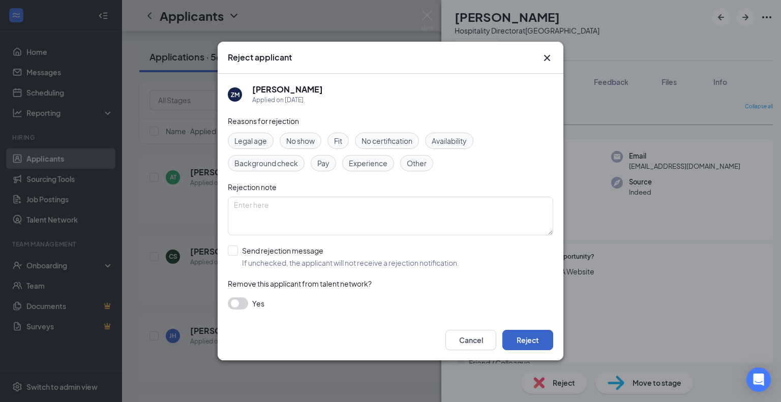
click at [522, 333] on button "Reject" at bounding box center [527, 340] width 51 height 20
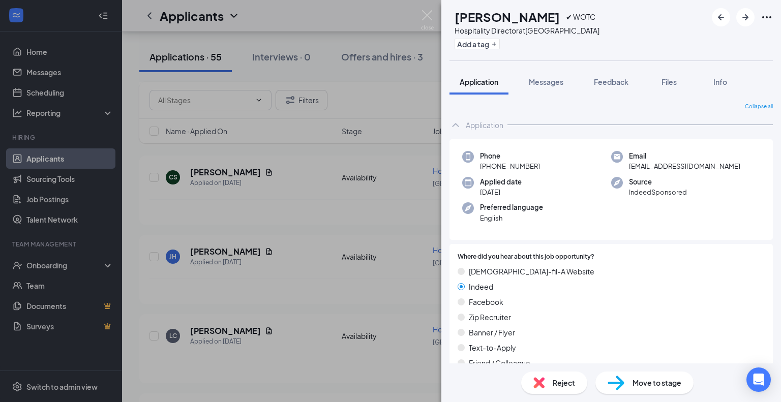
click at [541, 384] on img at bounding box center [538, 382] width 11 height 11
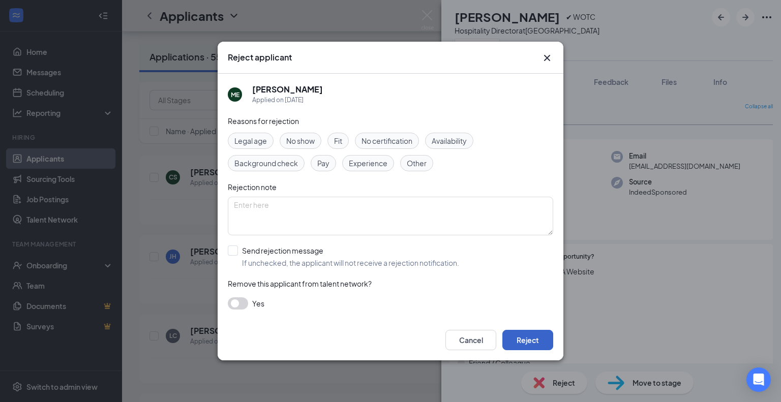
click at [533, 345] on button "Reject" at bounding box center [527, 340] width 51 height 20
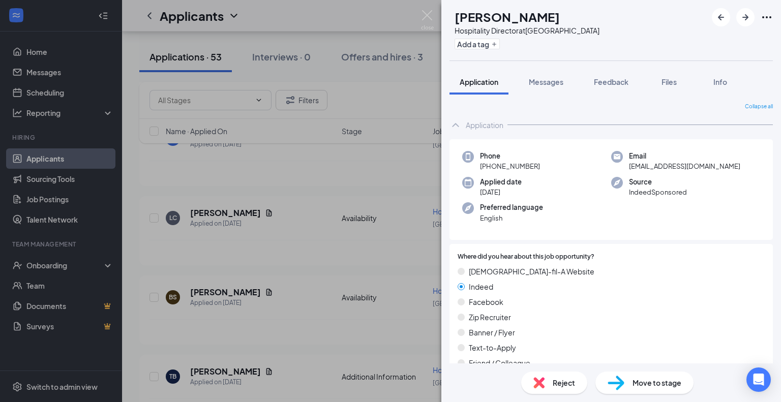
click at [546, 379] on div "Reject" at bounding box center [554, 382] width 66 height 22
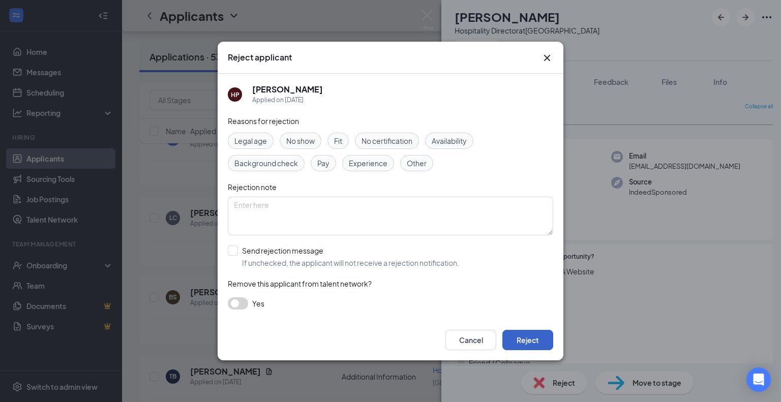
click at [532, 345] on button "Reject" at bounding box center [527, 340] width 51 height 20
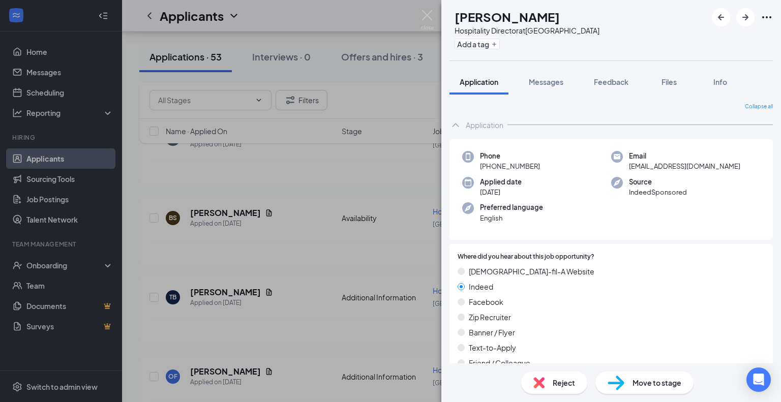
click at [541, 387] on img at bounding box center [538, 382] width 11 height 11
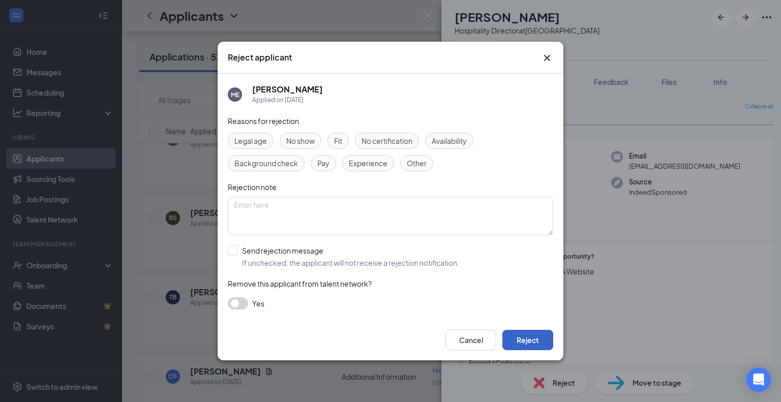
click at [541, 334] on button "Reject" at bounding box center [527, 340] width 51 height 20
click at [541, 334] on button "button" at bounding box center [527, 340] width 51 height 20
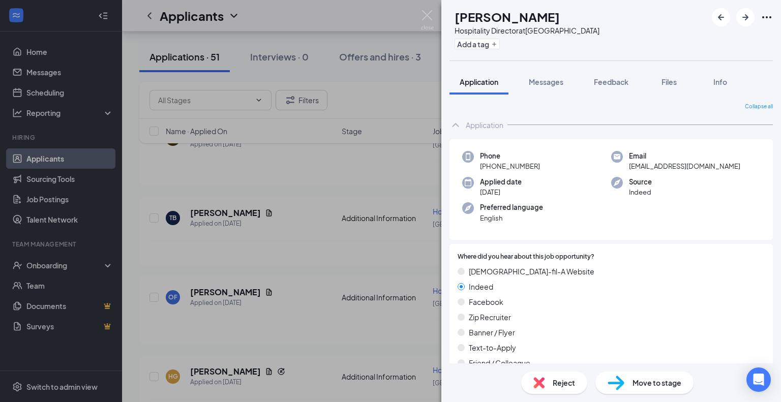
click at [549, 390] on div "Reject" at bounding box center [554, 382] width 66 height 22
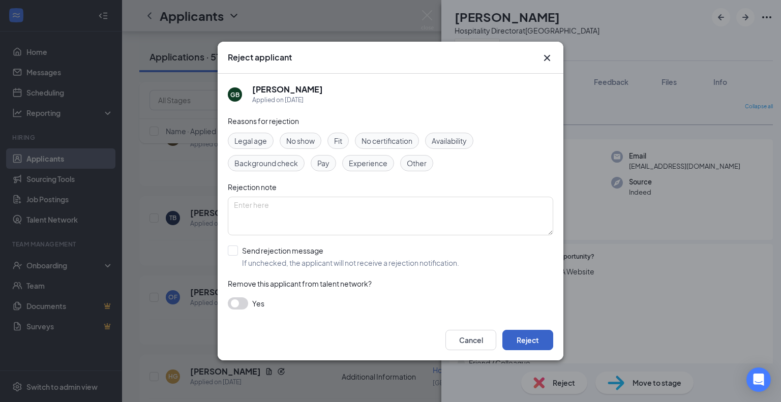
click at [514, 337] on button "Reject" at bounding box center [527, 340] width 51 height 20
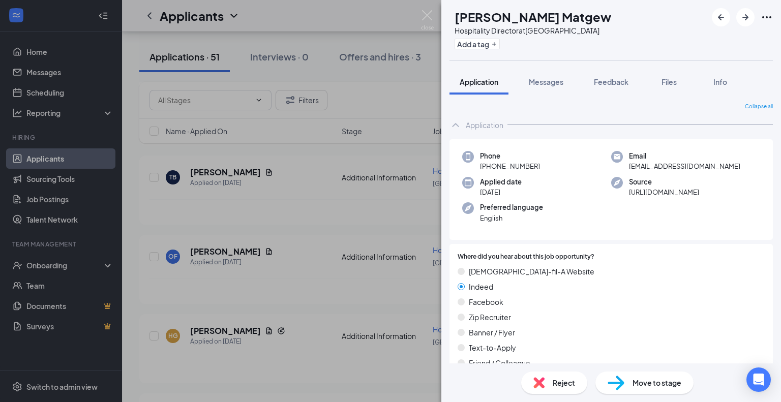
click at [565, 386] on span "Reject" at bounding box center [563, 382] width 22 height 11
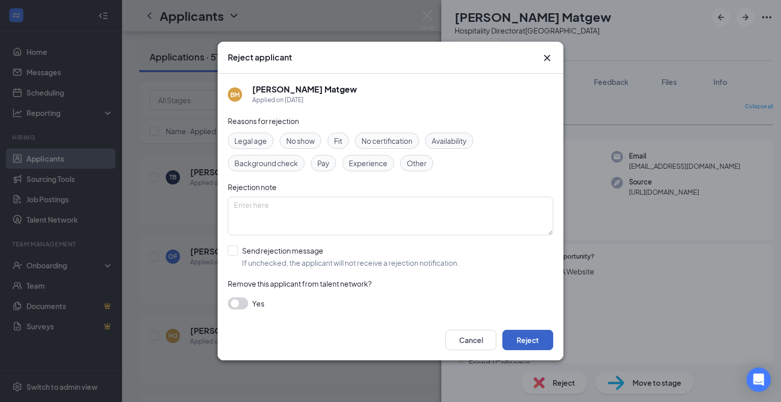
click at [536, 343] on button "Reject" at bounding box center [527, 340] width 51 height 20
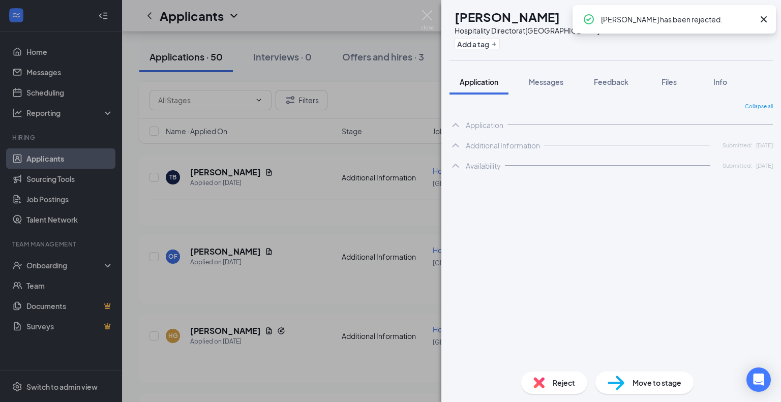
click at [539, 386] on img at bounding box center [538, 382] width 11 height 11
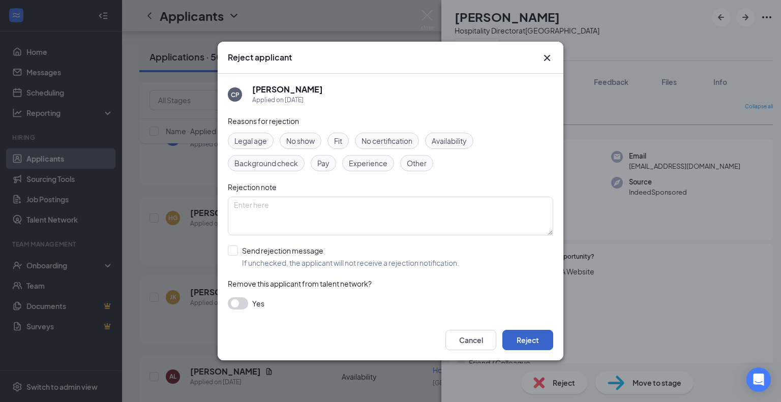
click at [531, 337] on button "Reject" at bounding box center [527, 340] width 51 height 20
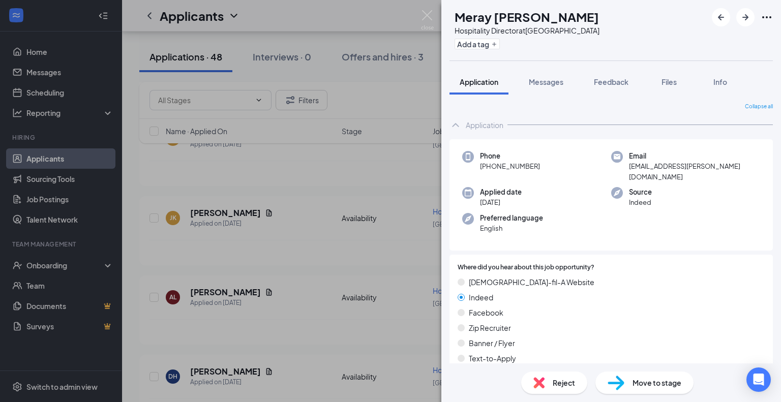
click at [544, 386] on div "Reject" at bounding box center [554, 382] width 66 height 22
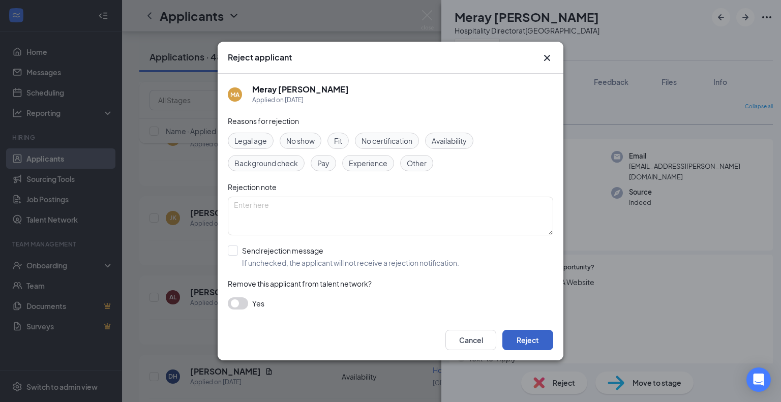
click at [531, 347] on button "Reject" at bounding box center [527, 340] width 51 height 20
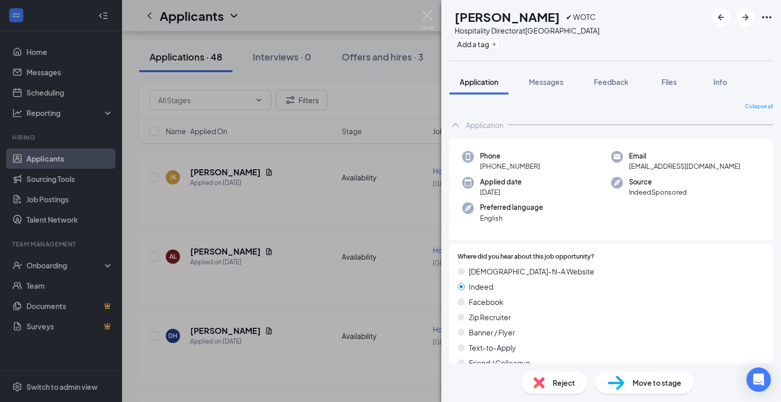
click at [545, 387] on div "Reject" at bounding box center [554, 382] width 66 height 22
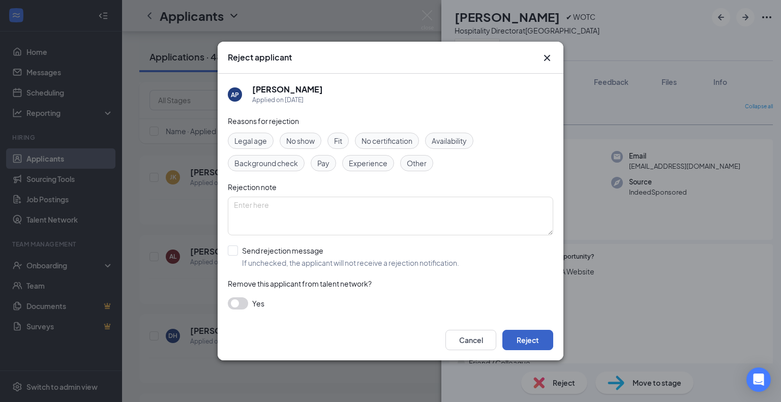
click at [521, 344] on button "Reject" at bounding box center [527, 340] width 51 height 20
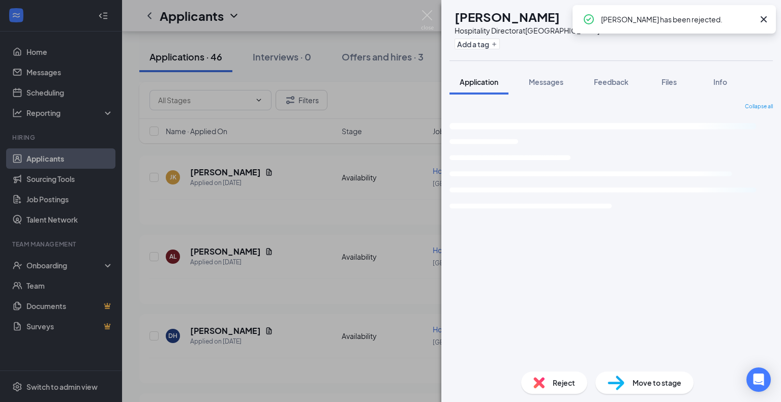
click at [559, 379] on span "Reject" at bounding box center [563, 382] width 22 height 11
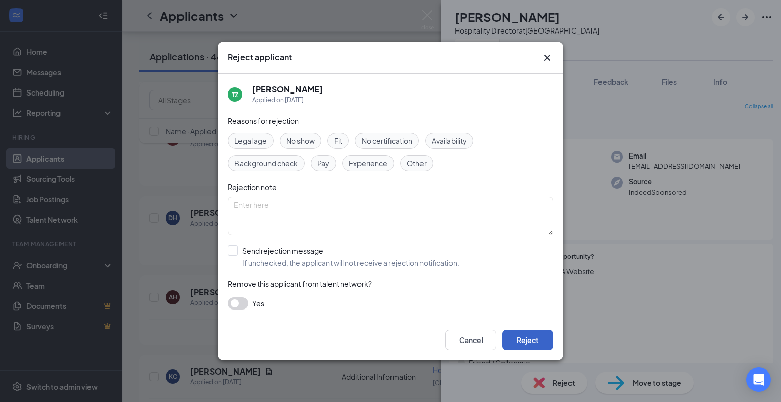
click at [536, 339] on button "Reject" at bounding box center [527, 340] width 51 height 20
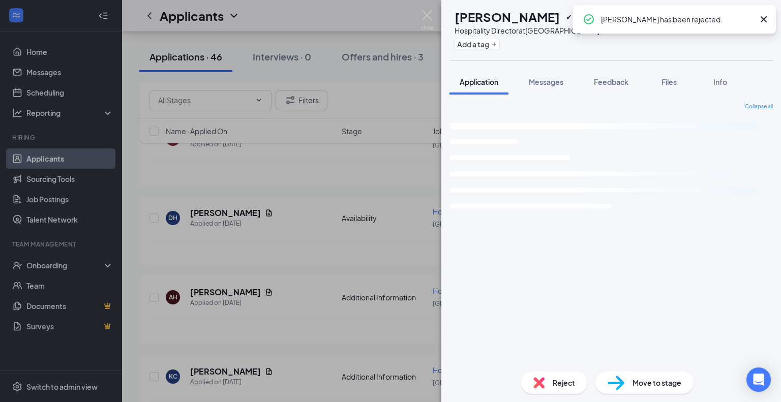
click at [541, 391] on div "Reject" at bounding box center [554, 382] width 66 height 22
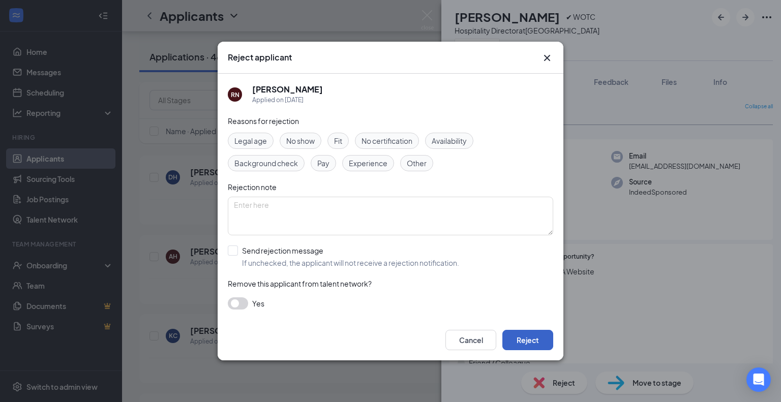
click at [522, 343] on button "Reject" at bounding box center [527, 340] width 51 height 20
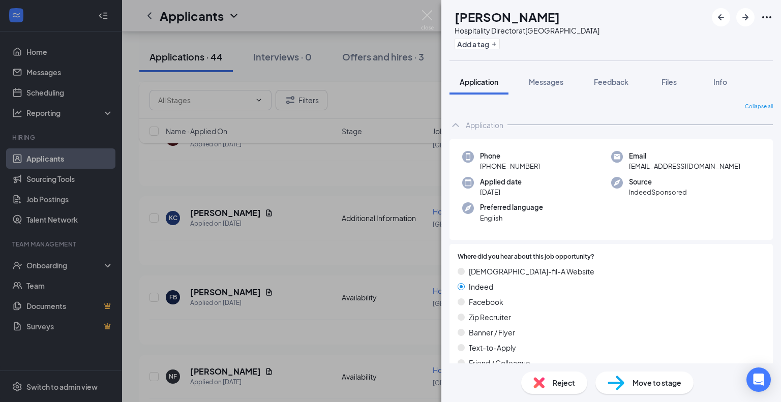
click at [559, 386] on span "Reject" at bounding box center [563, 382] width 22 height 11
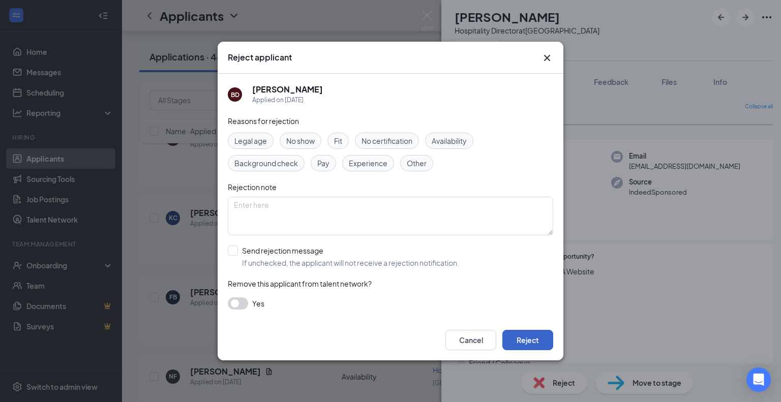
click at [542, 345] on button "Reject" at bounding box center [527, 340] width 51 height 20
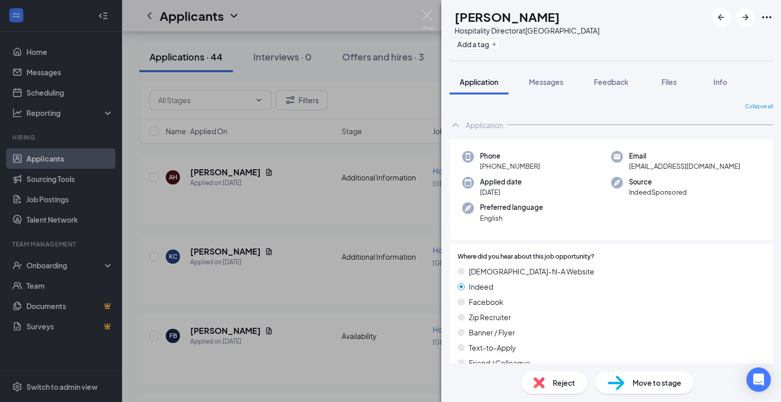
click at [551, 390] on div "Reject" at bounding box center [554, 382] width 66 height 22
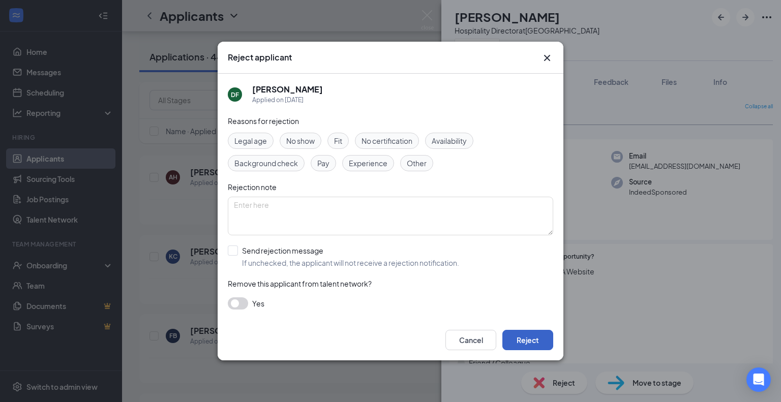
click at [534, 347] on button "Reject" at bounding box center [527, 340] width 51 height 20
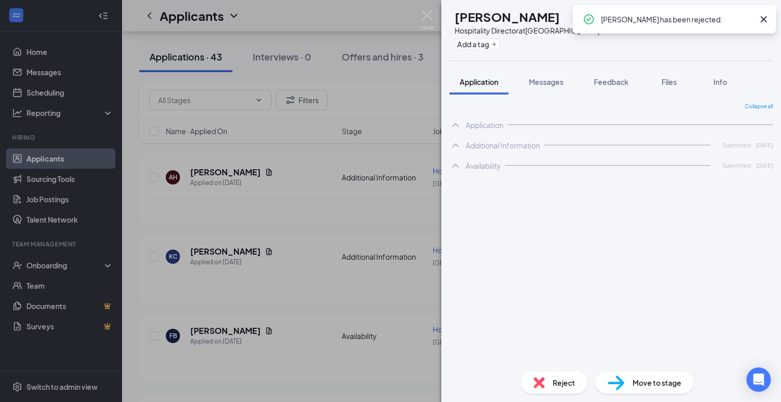
click at [555, 389] on div "Reject" at bounding box center [554, 382] width 66 height 22
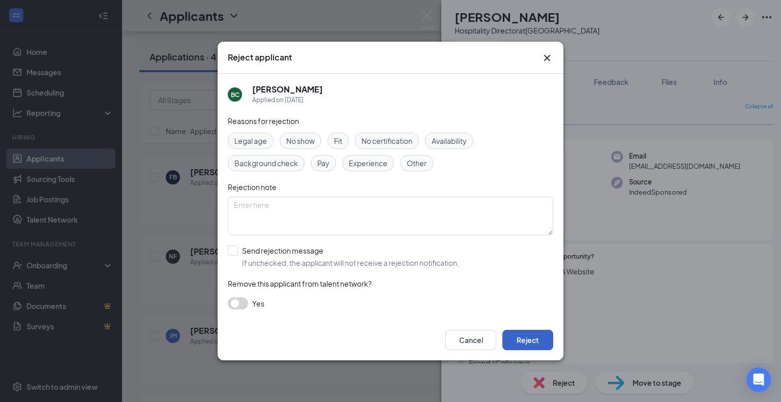
click at [539, 333] on button "Reject" at bounding box center [527, 340] width 51 height 20
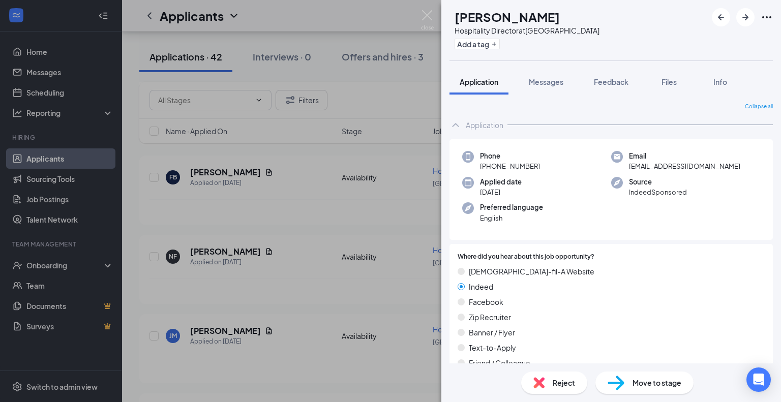
click at [553, 387] on span "Reject" at bounding box center [563, 382] width 22 height 11
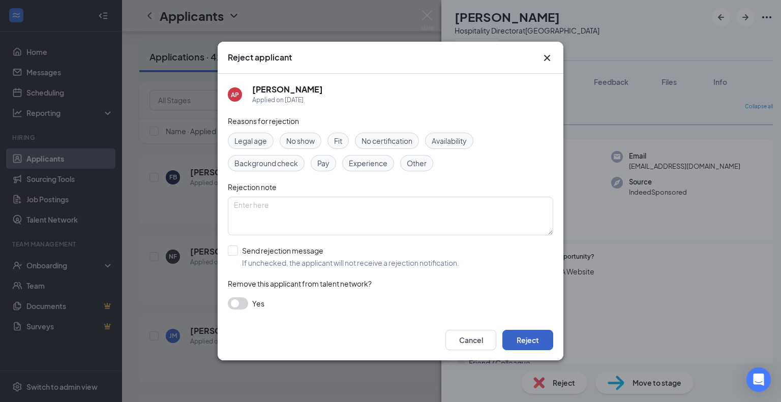
click at [530, 341] on button "Reject" at bounding box center [527, 340] width 51 height 20
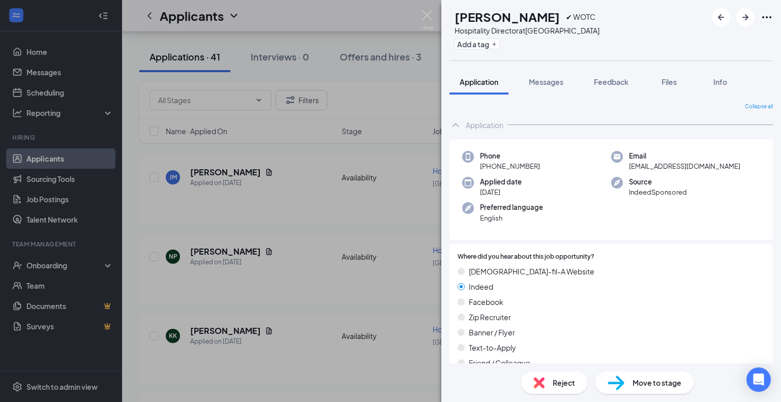
click at [563, 380] on span "Reject" at bounding box center [563, 382] width 22 height 11
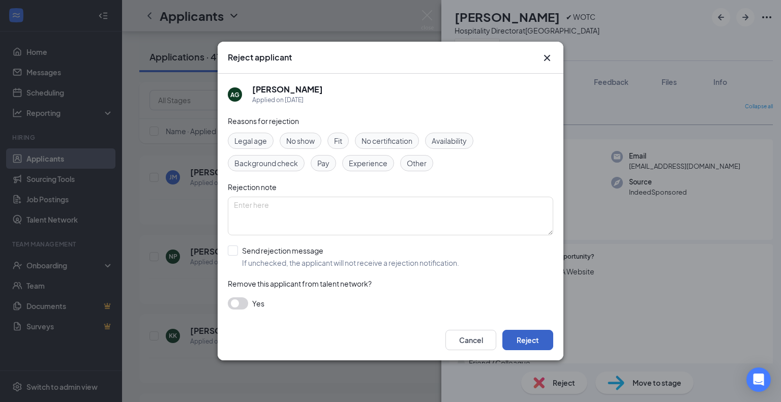
click at [524, 337] on button "Reject" at bounding box center [527, 340] width 51 height 20
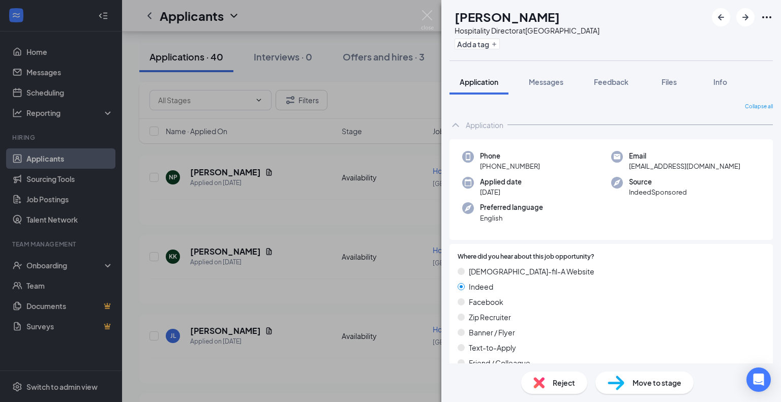
click at [554, 387] on span "Reject" at bounding box center [563, 382] width 22 height 11
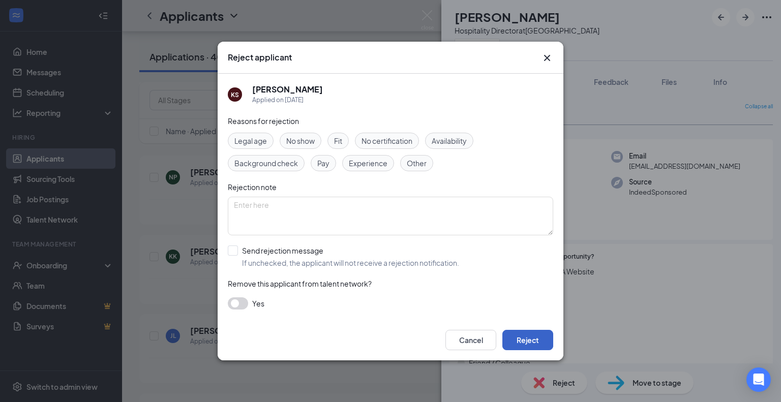
click at [533, 341] on button "Reject" at bounding box center [527, 340] width 51 height 20
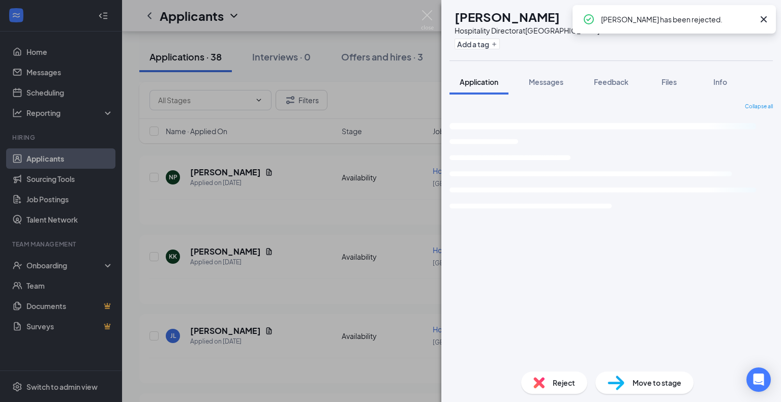
click at [556, 386] on span "Reject" at bounding box center [563, 382] width 22 height 11
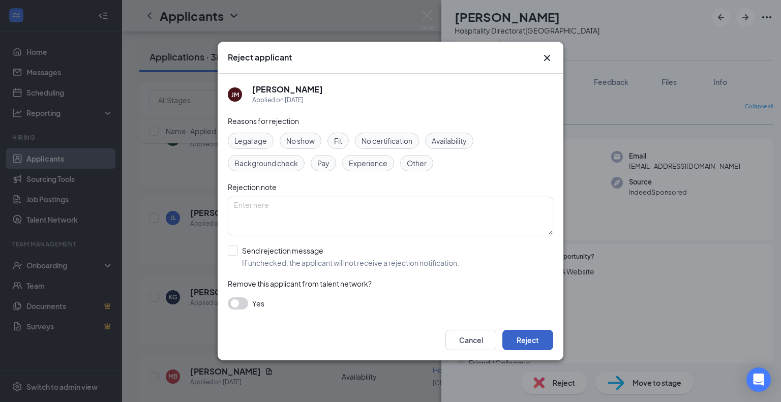
click at [540, 346] on button "Reject" at bounding box center [527, 340] width 51 height 20
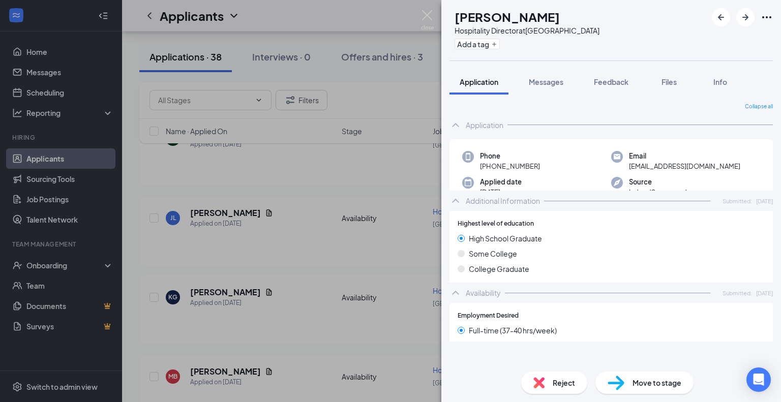
click at [552, 385] on span "Reject" at bounding box center [563, 382] width 22 height 11
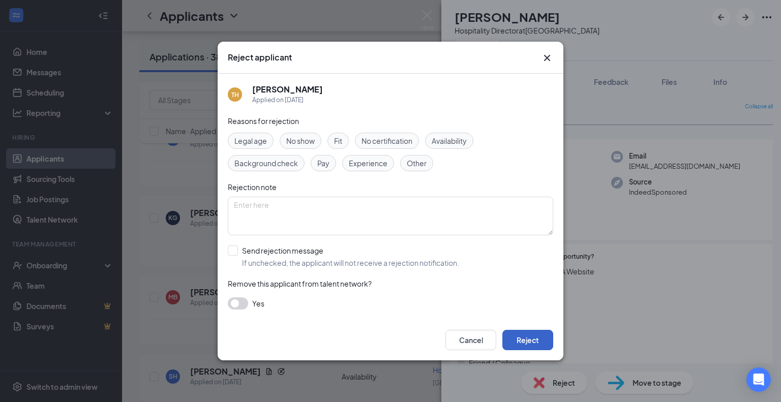
click at [528, 330] on button "Reject" at bounding box center [527, 340] width 51 height 20
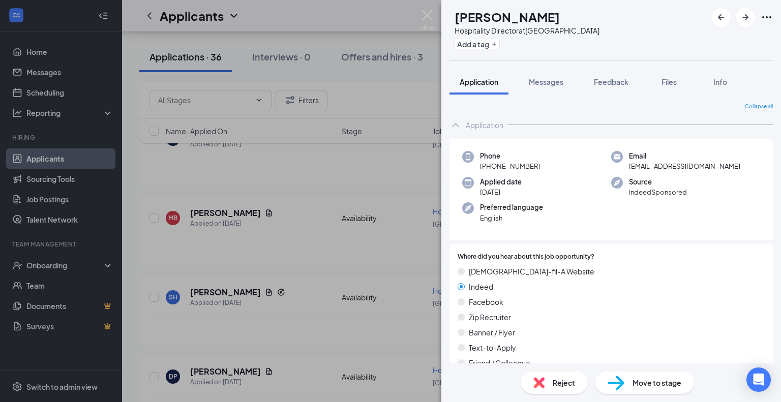
click at [553, 373] on div "Reject" at bounding box center [554, 382] width 66 height 22
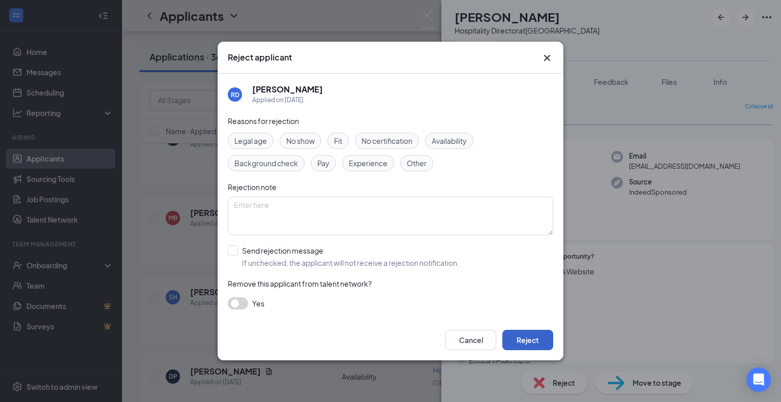
click at [518, 343] on button "Reject" at bounding box center [527, 340] width 51 height 20
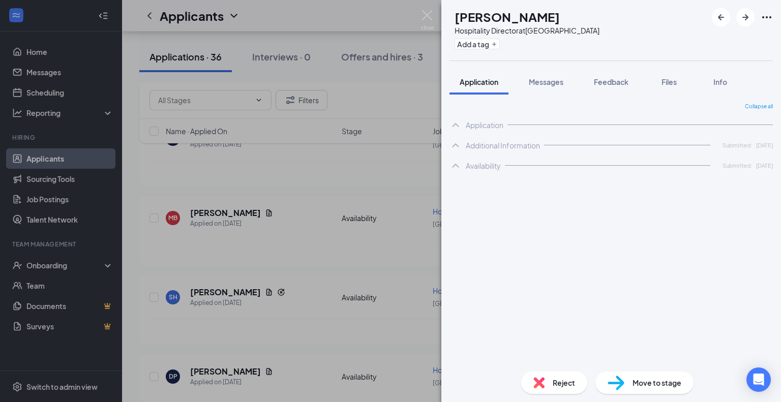
click at [542, 380] on img at bounding box center [538, 382] width 11 height 11
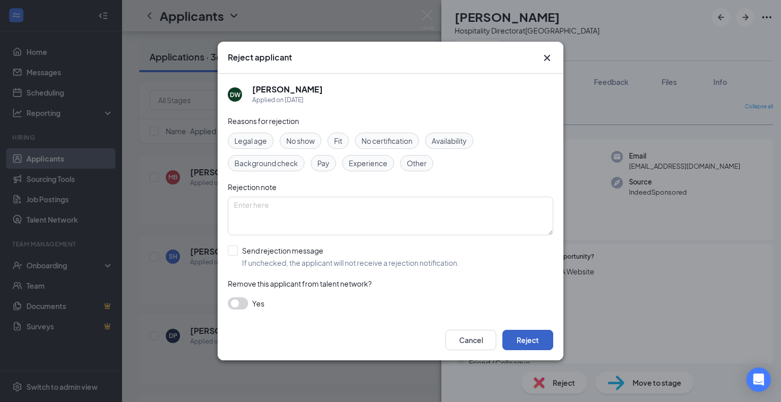
click at [518, 349] on button "Reject" at bounding box center [527, 340] width 51 height 20
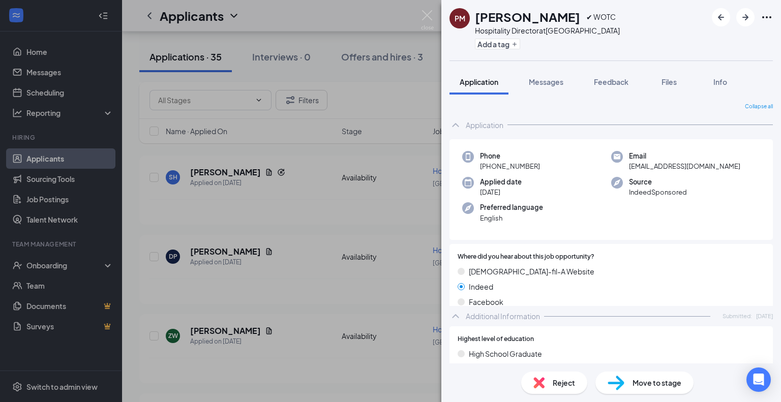
click at [555, 382] on span "Reject" at bounding box center [563, 382] width 22 height 11
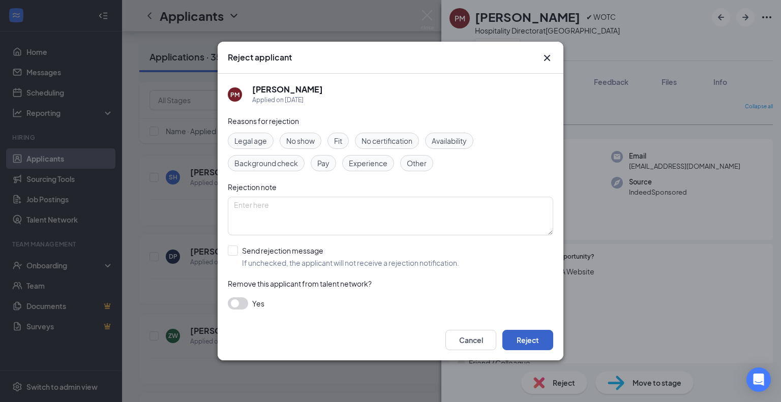
click at [527, 340] on button "Reject" at bounding box center [527, 340] width 51 height 20
click at [527, 340] on button "button" at bounding box center [527, 340] width 51 height 20
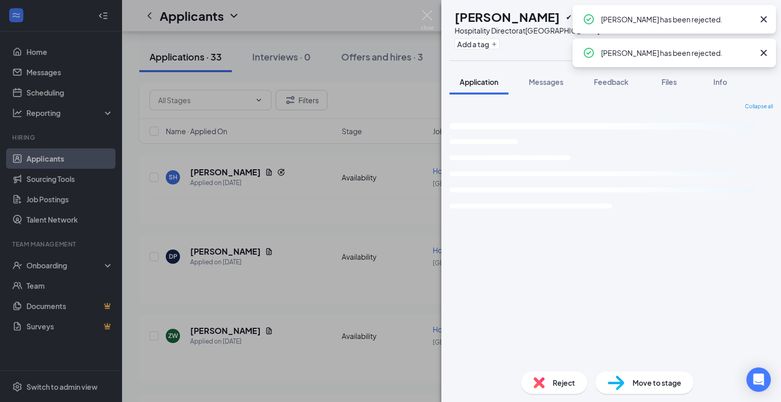
click at [549, 381] on div "Reject" at bounding box center [554, 382] width 66 height 22
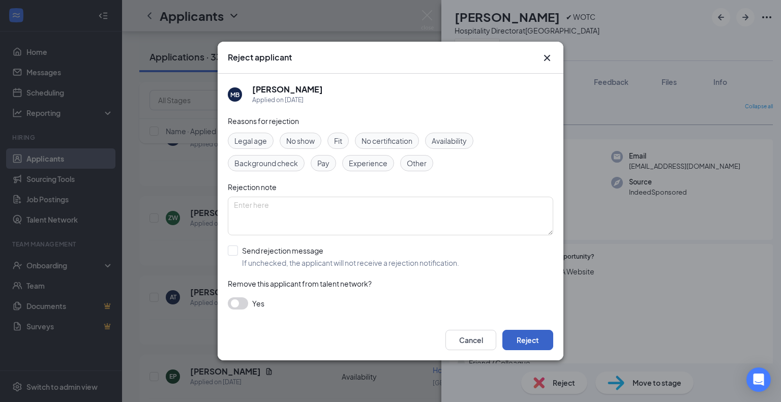
click at [535, 343] on button "Reject" at bounding box center [527, 340] width 51 height 20
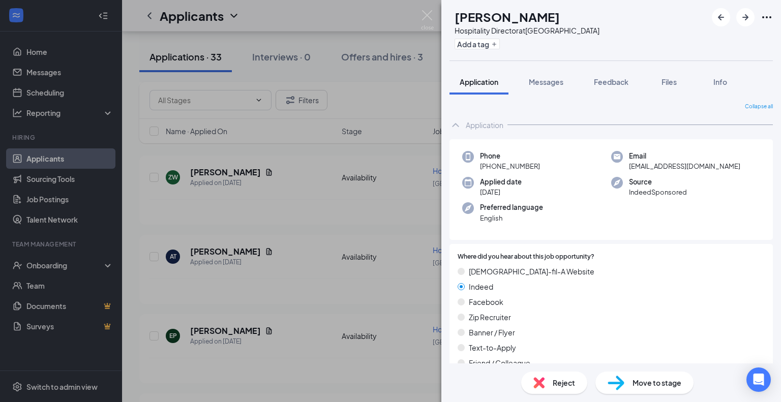
click at [555, 384] on span "Reject" at bounding box center [563, 382] width 22 height 11
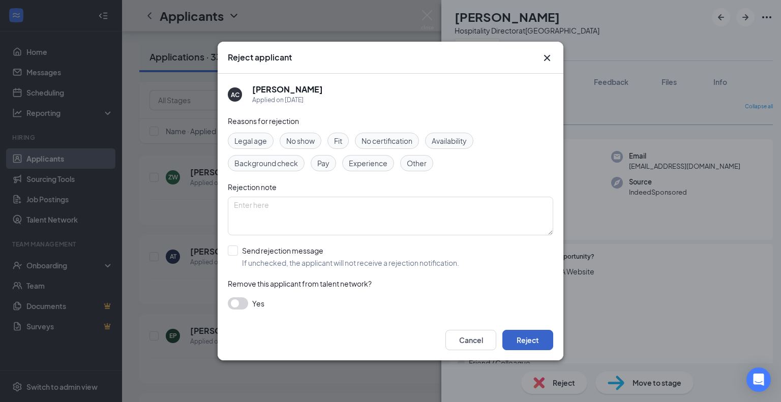
click at [526, 333] on button "Reject" at bounding box center [527, 340] width 51 height 20
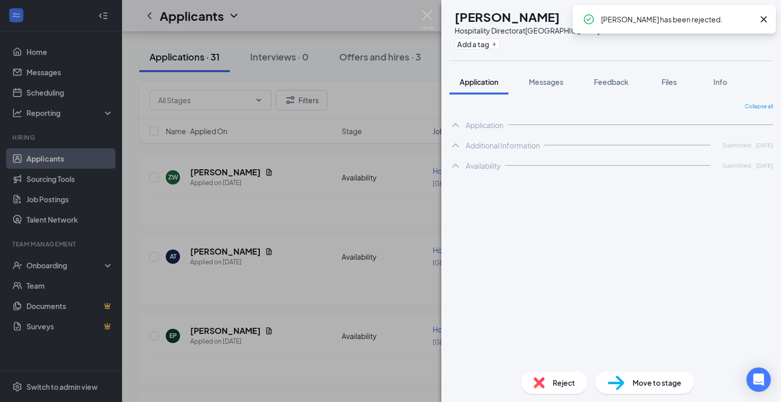
click at [541, 383] on img at bounding box center [538, 382] width 11 height 11
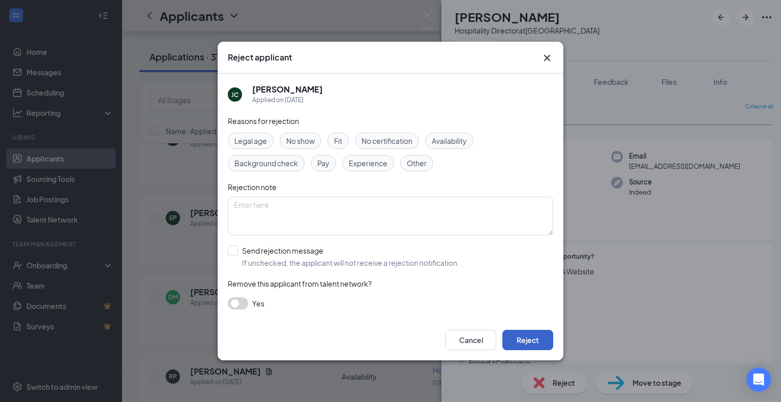
click at [524, 338] on button "Reject" at bounding box center [527, 340] width 51 height 20
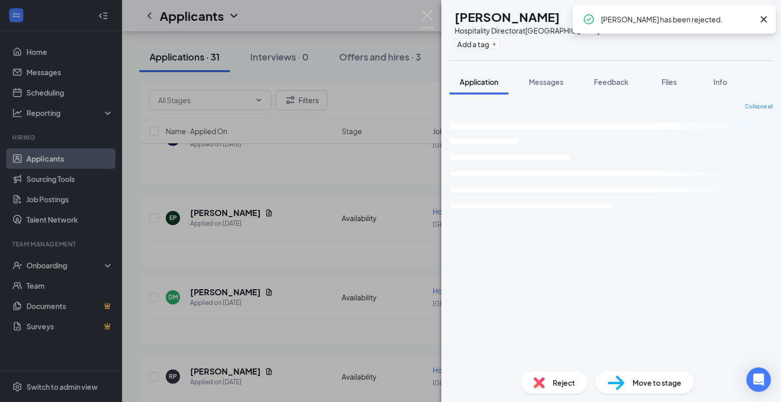
click at [545, 380] on div "Reject" at bounding box center [554, 382] width 66 height 22
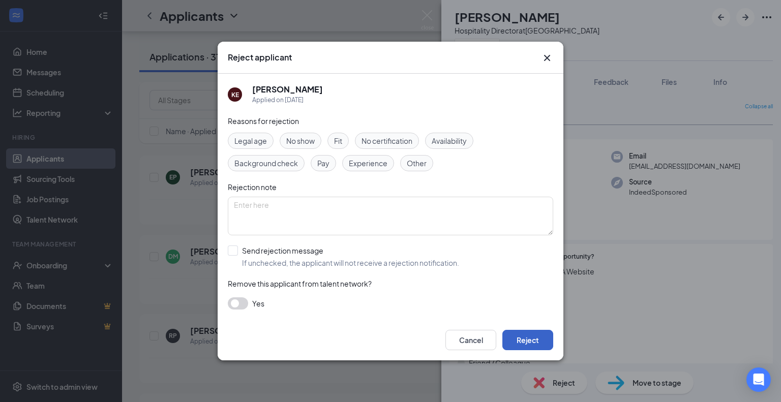
click at [531, 335] on button "Reject" at bounding box center [527, 340] width 51 height 20
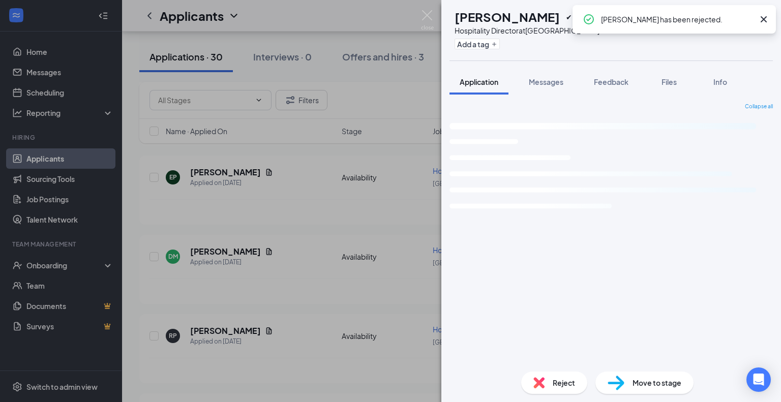
click at [537, 386] on img at bounding box center [538, 382] width 11 height 11
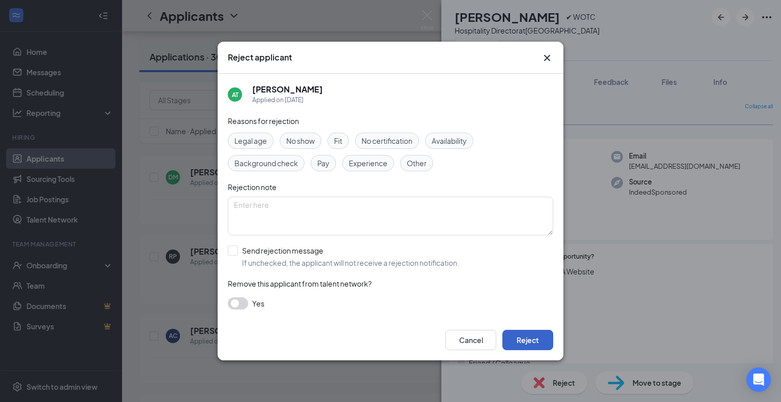
click at [518, 344] on button "Reject" at bounding box center [527, 340] width 51 height 20
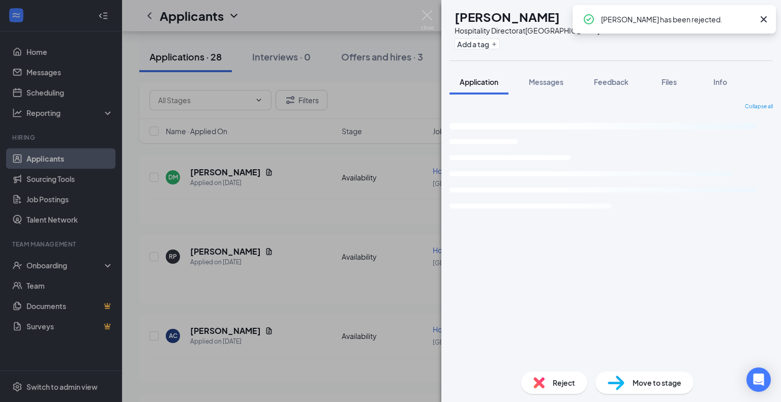
click at [545, 377] on div "Reject" at bounding box center [554, 382] width 66 height 22
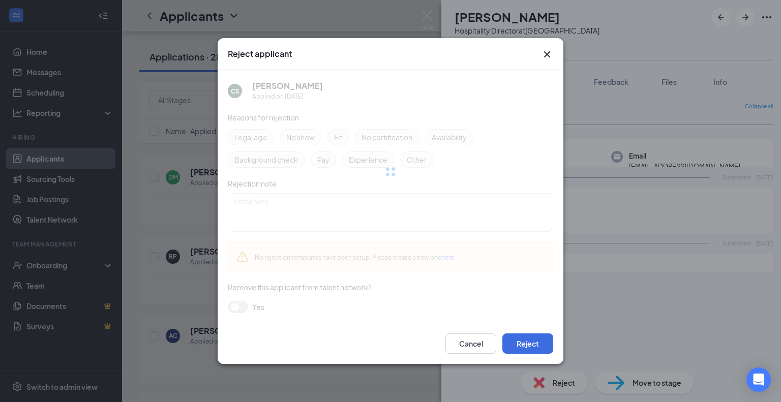
click at [543, 384] on div "Reject applicant CS [PERSON_NAME] Applied on [DATE] Reasons for rejection Legal…" at bounding box center [390, 201] width 781 height 402
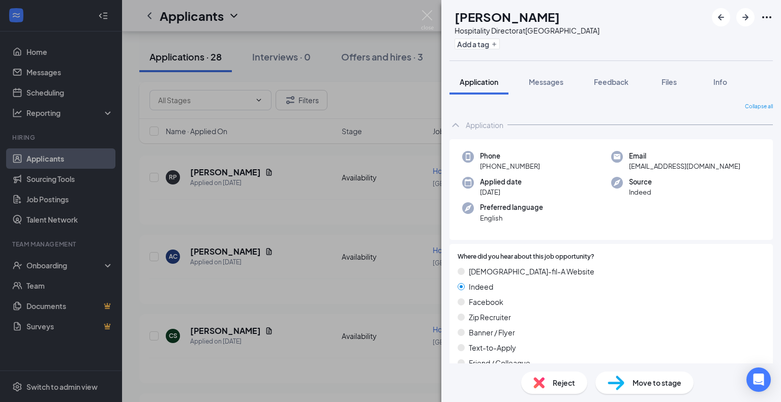
click at [541, 386] on img at bounding box center [538, 382] width 11 height 11
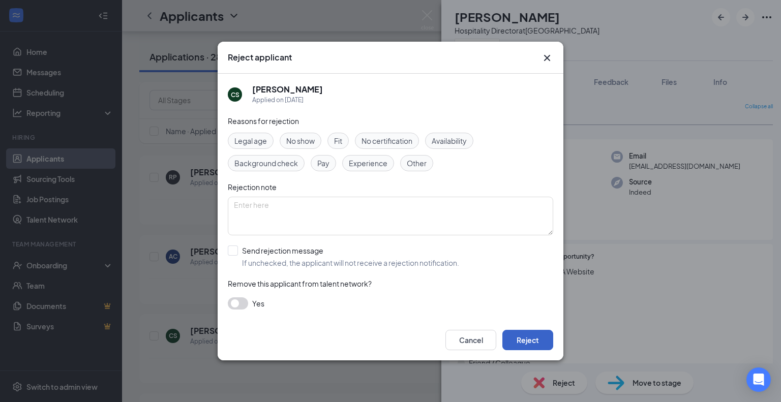
click at [525, 340] on button "Reject" at bounding box center [527, 340] width 51 height 20
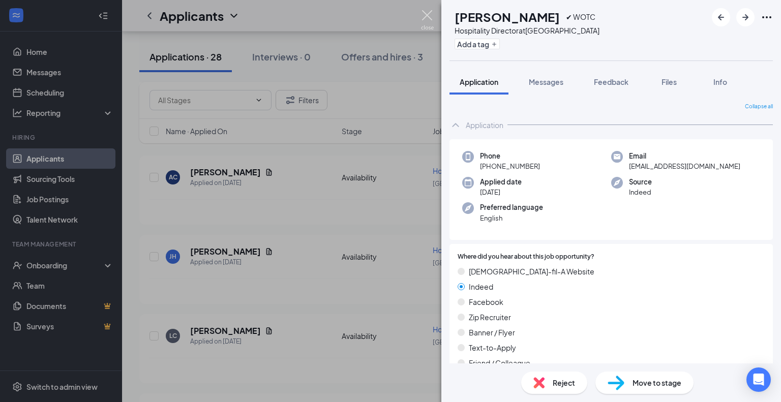
click at [430, 12] on img at bounding box center [427, 20] width 13 height 20
